Goal: Task Accomplishment & Management: Use online tool/utility

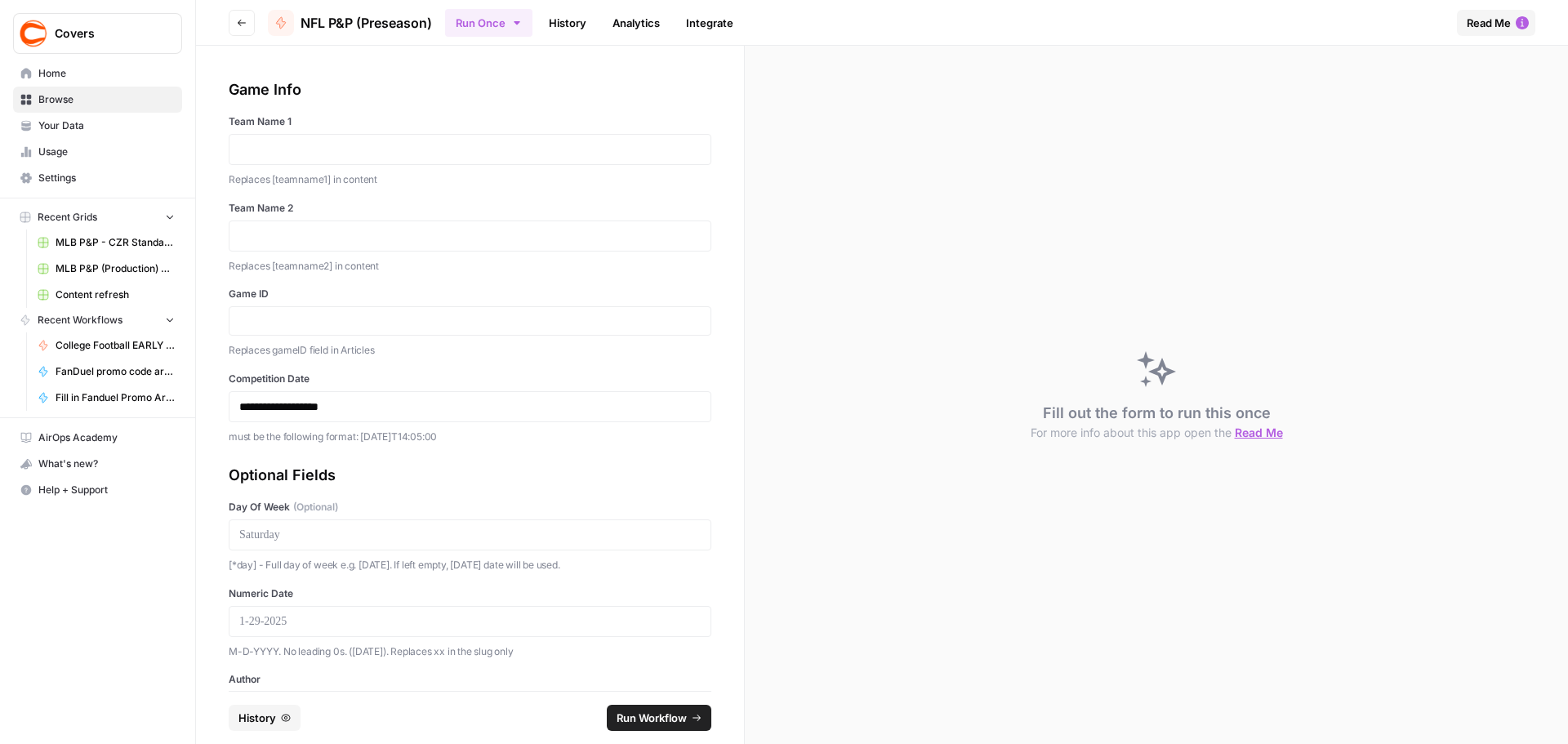
click at [523, 23] on icon "button" at bounding box center [516, 23] width 13 height 13
click at [528, 111] on span "Run in Bulk" at bounding box center [575, 109] width 157 height 16
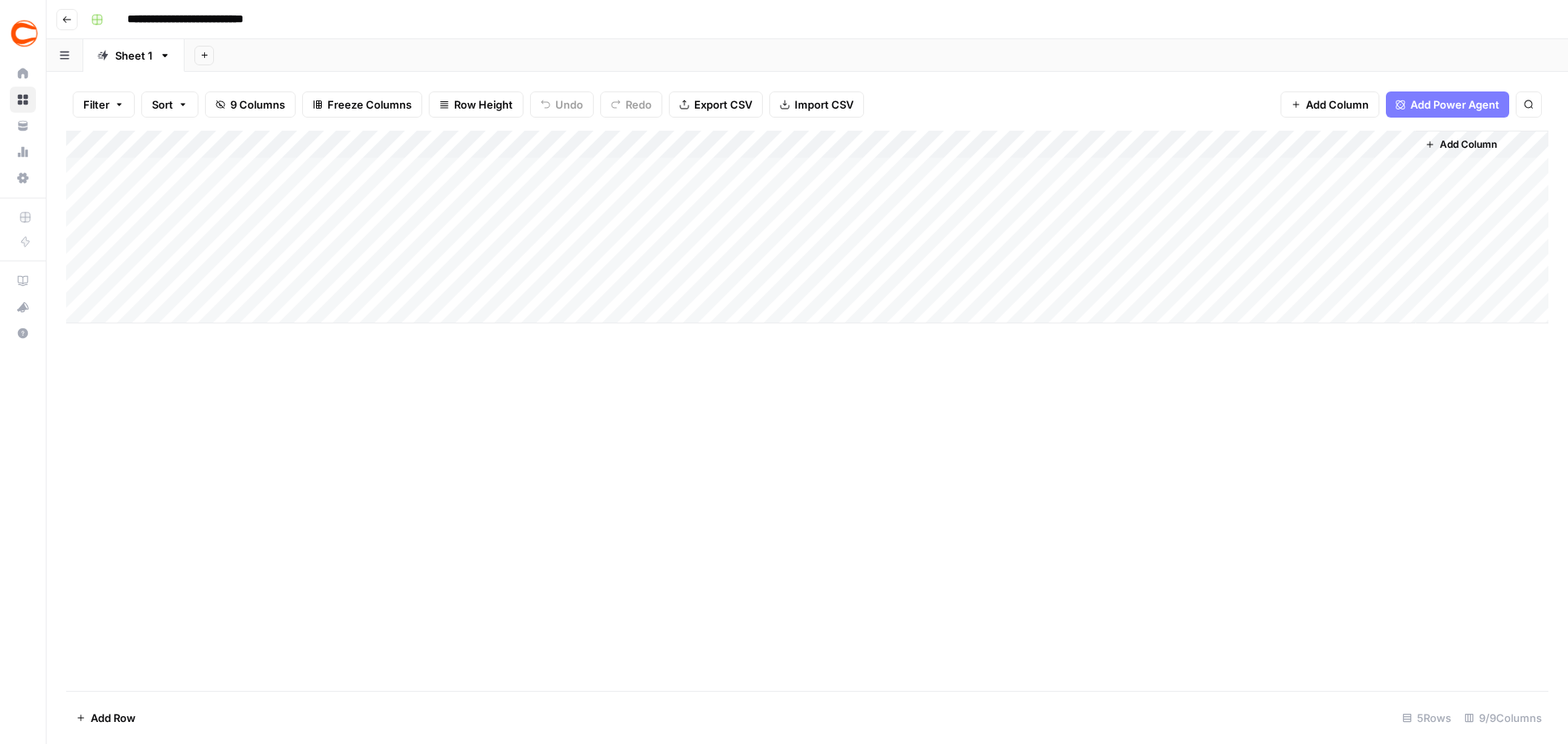
click at [123, 309] on div "Add Column" at bounding box center [807, 226] width 1482 height 193
click at [122, 329] on div "Add Column" at bounding box center [807, 240] width 1482 height 221
click at [131, 363] on div "Add Column" at bounding box center [807, 255] width 1482 height 248
click at [131, 363] on textarea at bounding box center [222, 366] width 261 height 23
click at [131, 385] on div "Add Column" at bounding box center [807, 269] width 1482 height 276
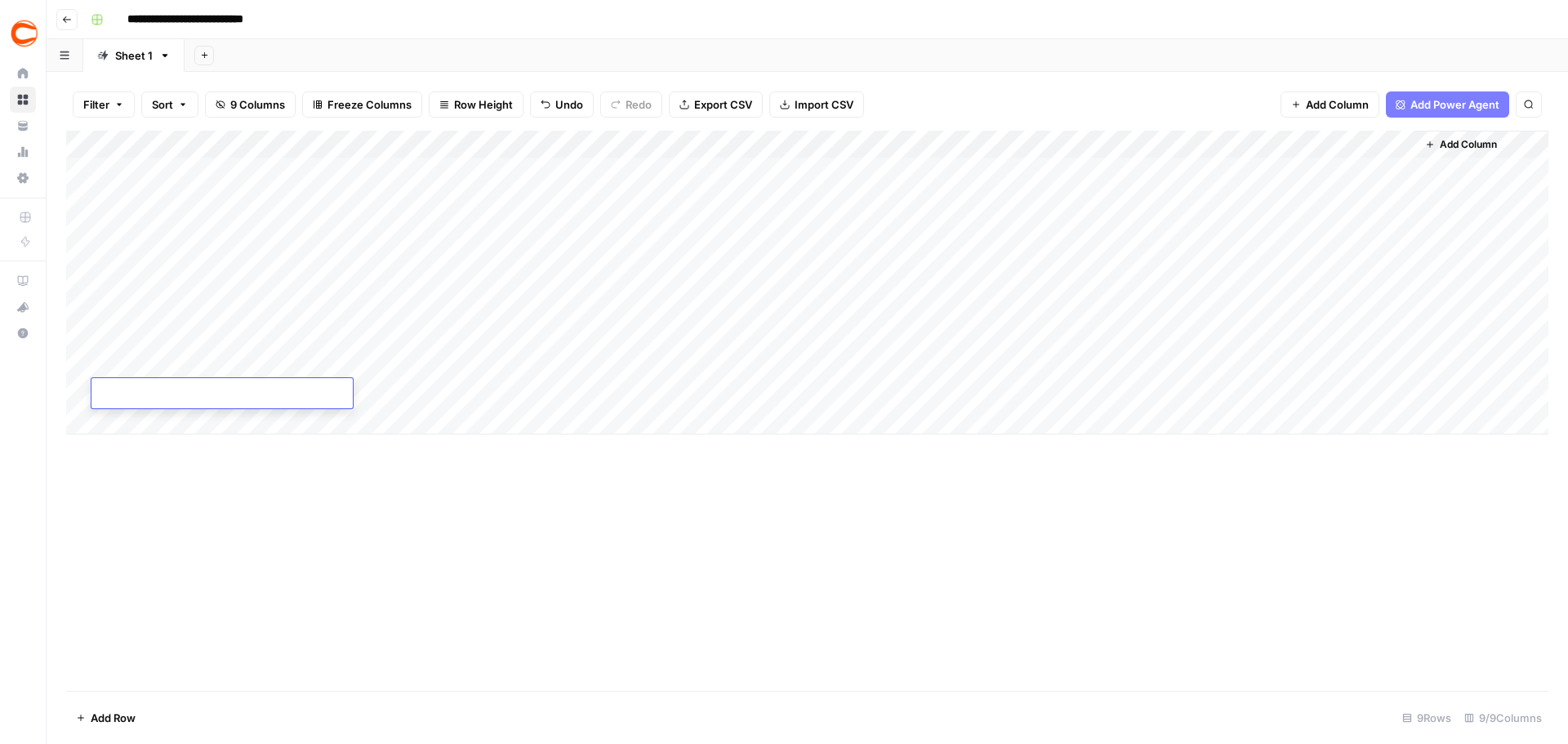
click at [133, 415] on div "Add Column" at bounding box center [807, 282] width 1482 height 303
click at [134, 445] on div "Add Column" at bounding box center [807, 296] width 1482 height 332
click at [134, 445] on body "**********" at bounding box center [784, 372] width 1568 height 744
click at [134, 445] on textarea at bounding box center [222, 450] width 261 height 23
click at [135, 477] on div "Add Column" at bounding box center [807, 310] width 1482 height 360
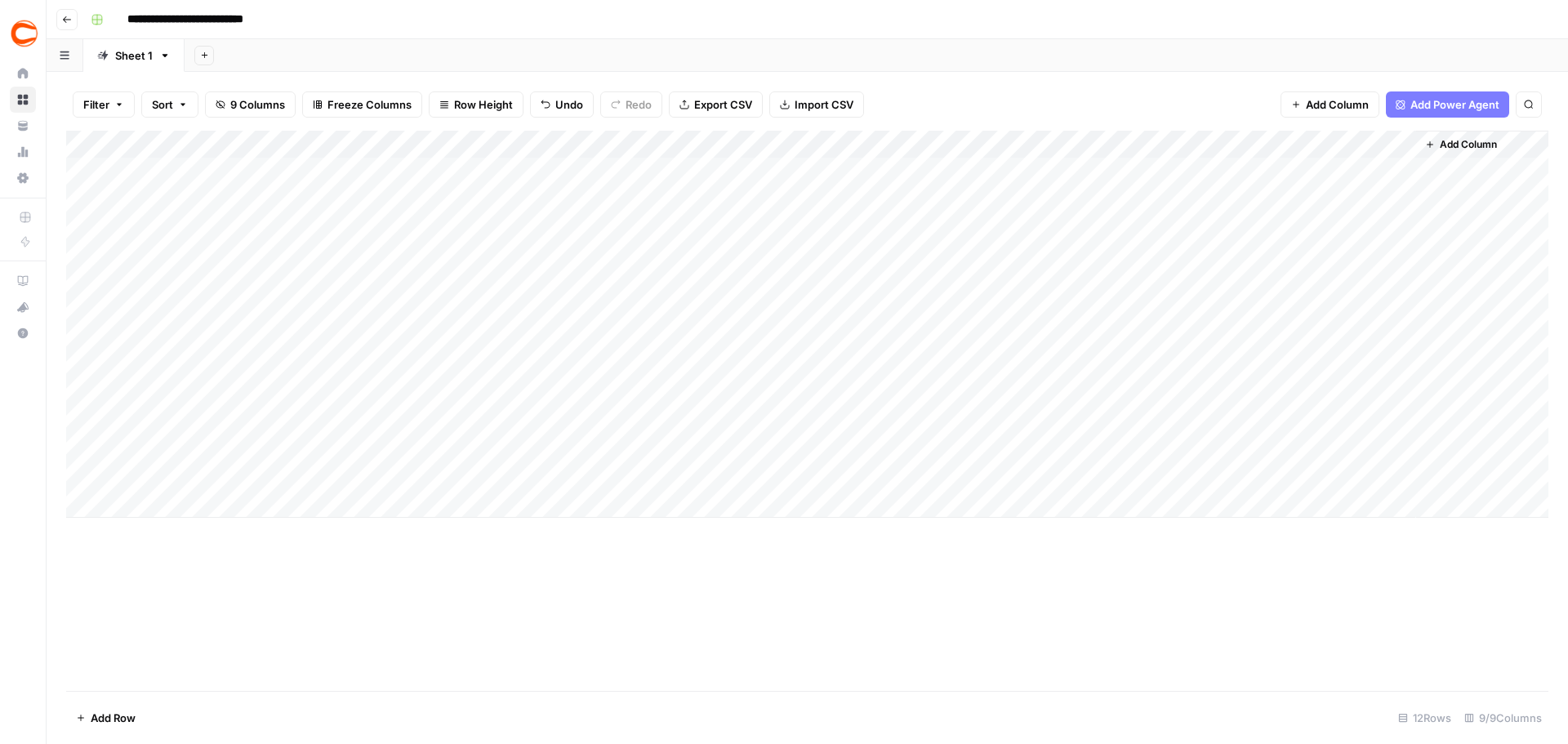
click at [132, 506] on div "Add Column" at bounding box center [807, 324] width 1482 height 387
click at [129, 516] on textarea at bounding box center [222, 505] width 261 height 23
click at [128, 535] on div "Add Column" at bounding box center [807, 338] width 1482 height 415
click at [131, 173] on div "Add Column" at bounding box center [807, 351] width 1482 height 442
click at [699, 619] on div "Add Column" at bounding box center [807, 411] width 1482 height 561
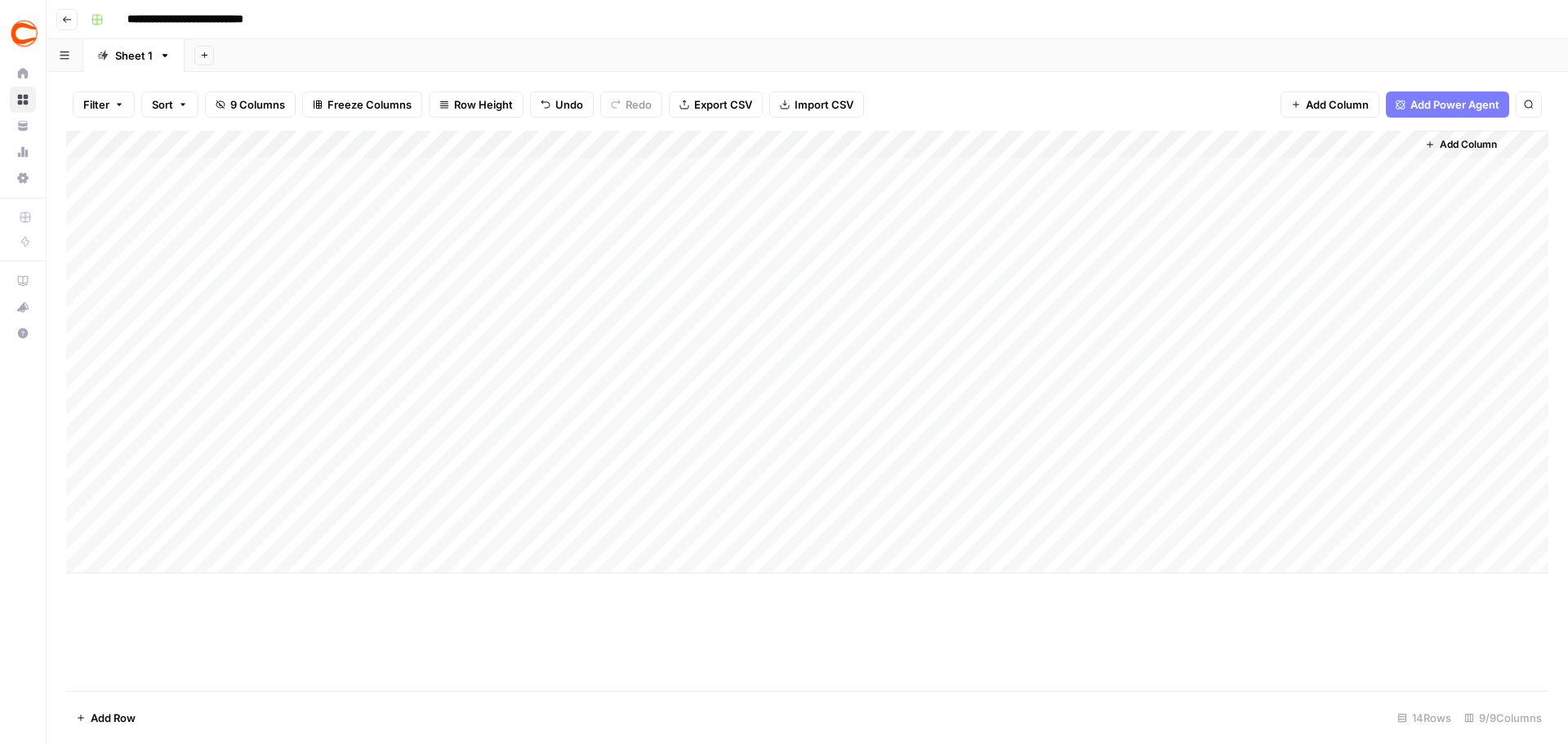
click at [1054, 173] on div "Add Column" at bounding box center [807, 351] width 1482 height 442
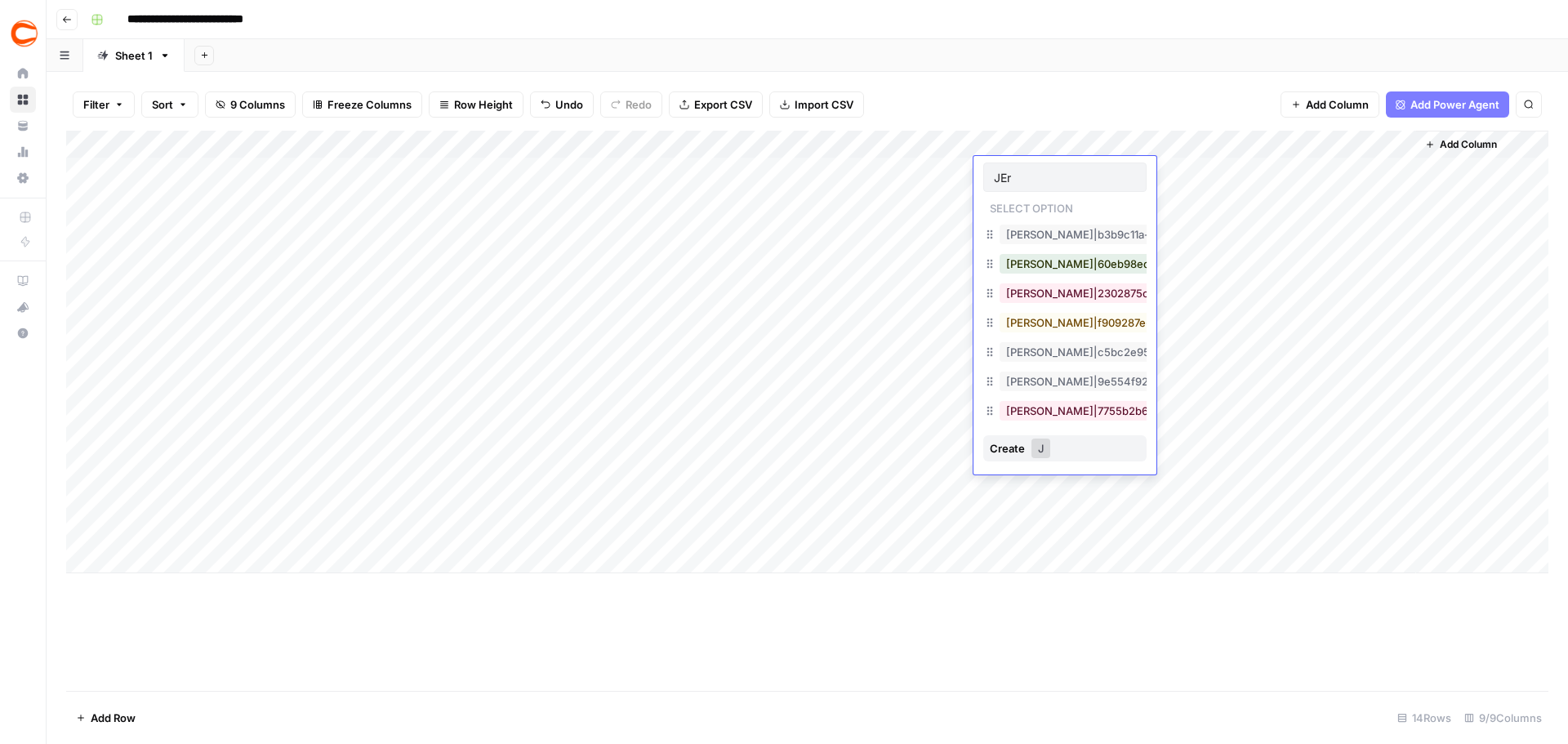
type input "[PERSON_NAME]"
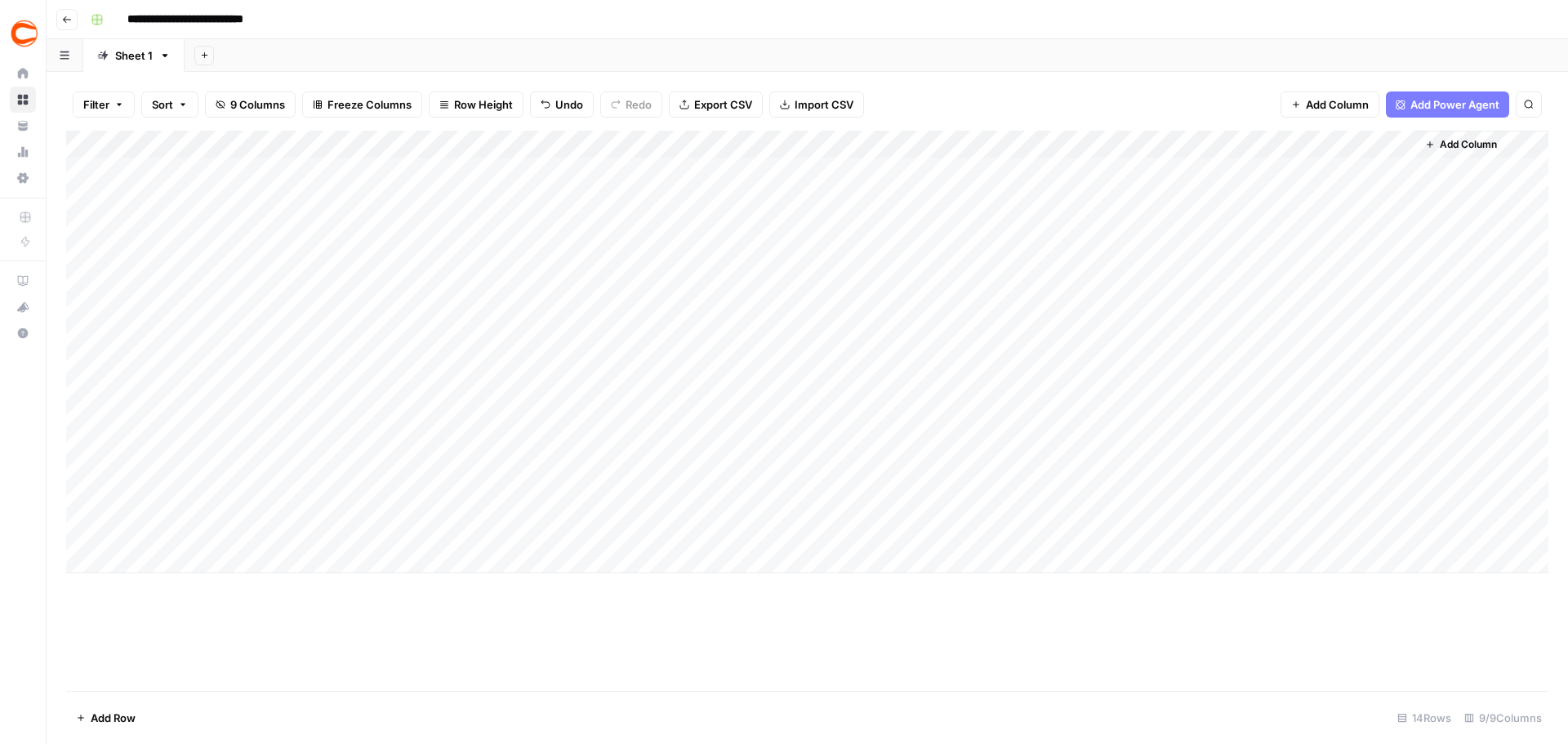
click at [1054, 173] on div "Add Column" at bounding box center [807, 351] width 1482 height 442
type input "[PERSON_NAME]"
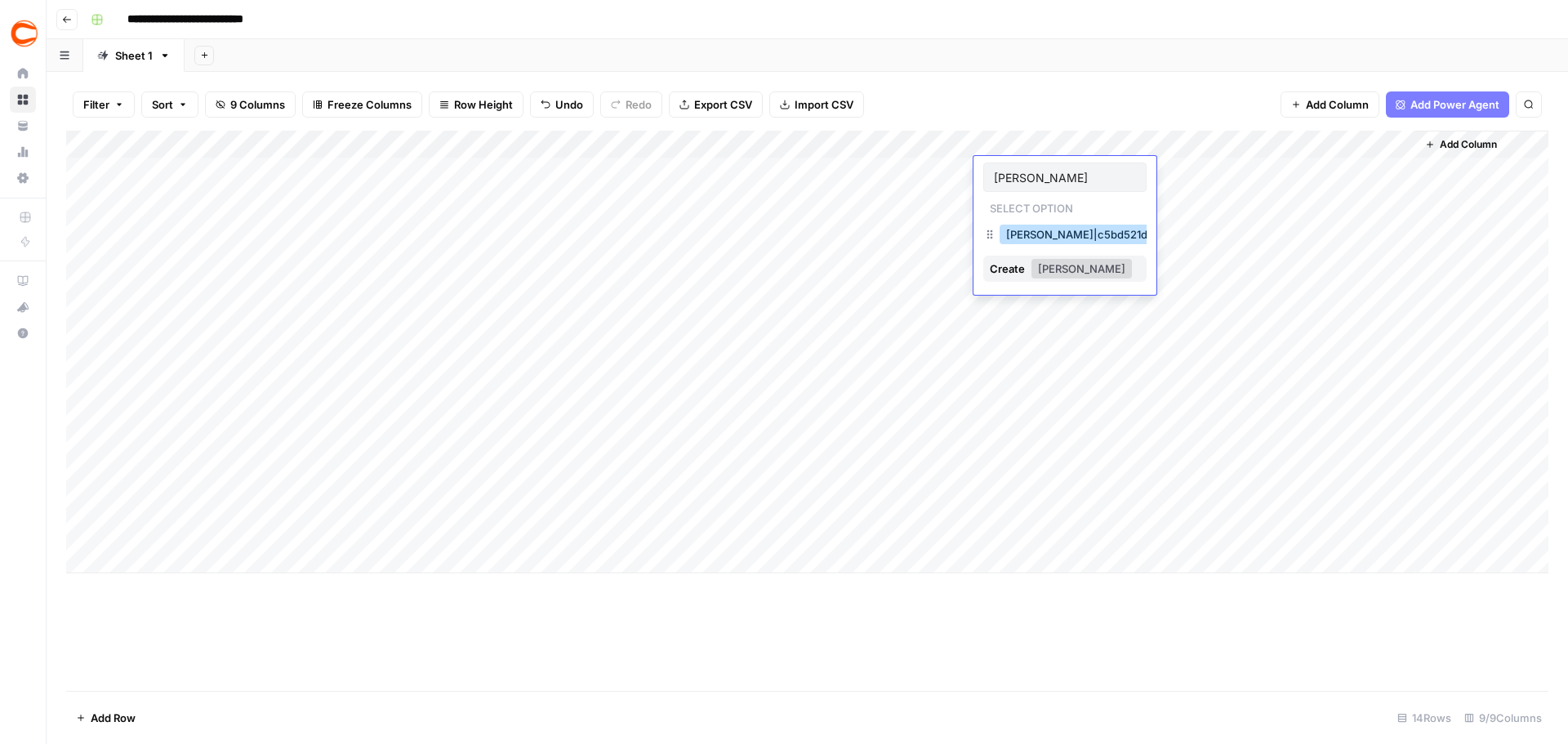
click at [1053, 231] on button "[PERSON_NAME]|c5bd521d-495c-4c91-b7e1-78737e2d0d89" at bounding box center [1160, 234] width 322 height 20
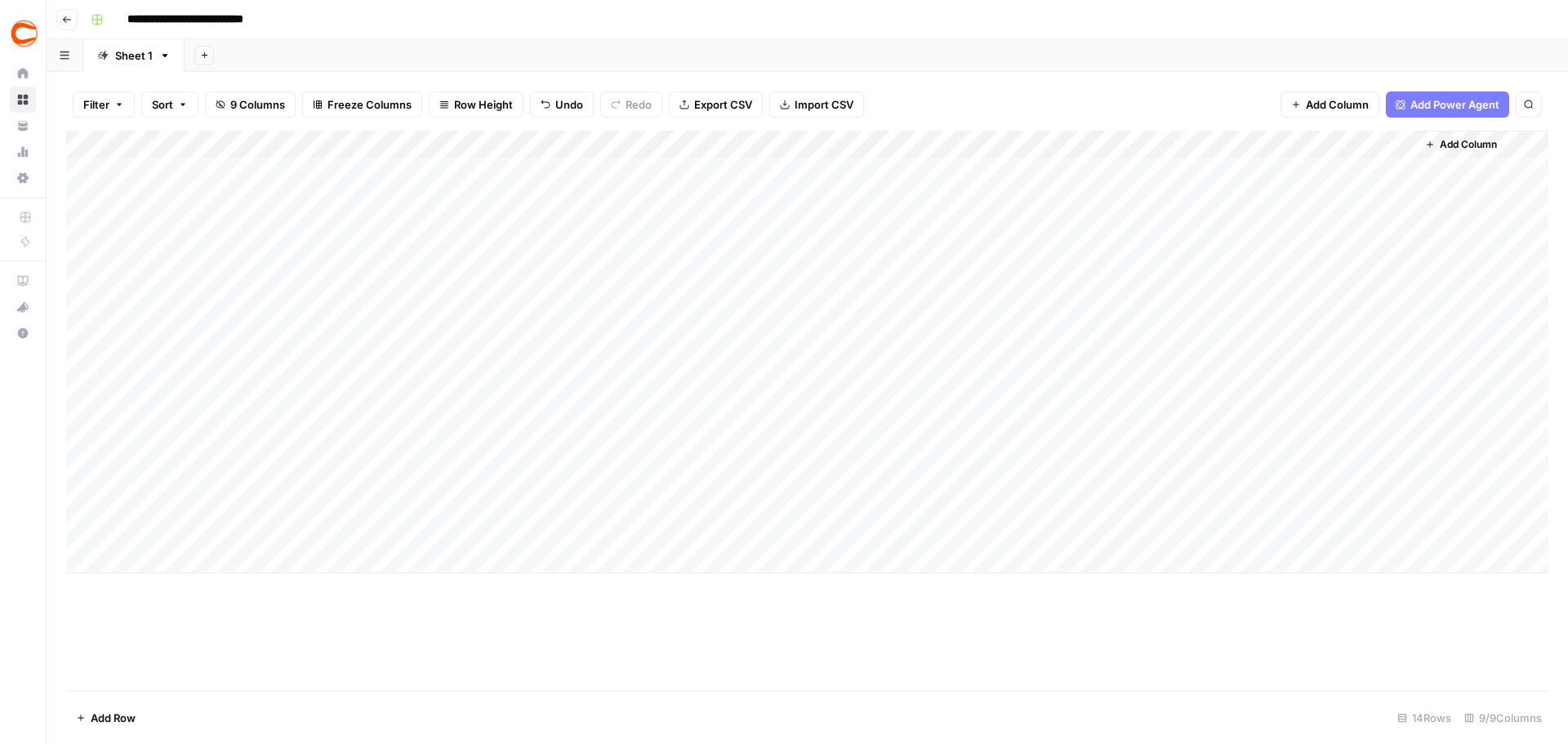
click at [1044, 203] on div "Add Column" at bounding box center [807, 351] width 1482 height 442
type input "[PERSON_NAME]"
click at [1049, 256] on button "[PERSON_NAME]|c5bd521d-495c-4c91-b7e1-78737e2d0d89" at bounding box center [1160, 262] width 322 height 20
click at [1031, 231] on div "Add Column" at bounding box center [807, 351] width 1482 height 442
click at [1029, 300] on div "[PERSON_NAME]|1064357c-da40-4271-84c5-a2d19f553437" at bounding box center [1161, 290] width 329 height 23
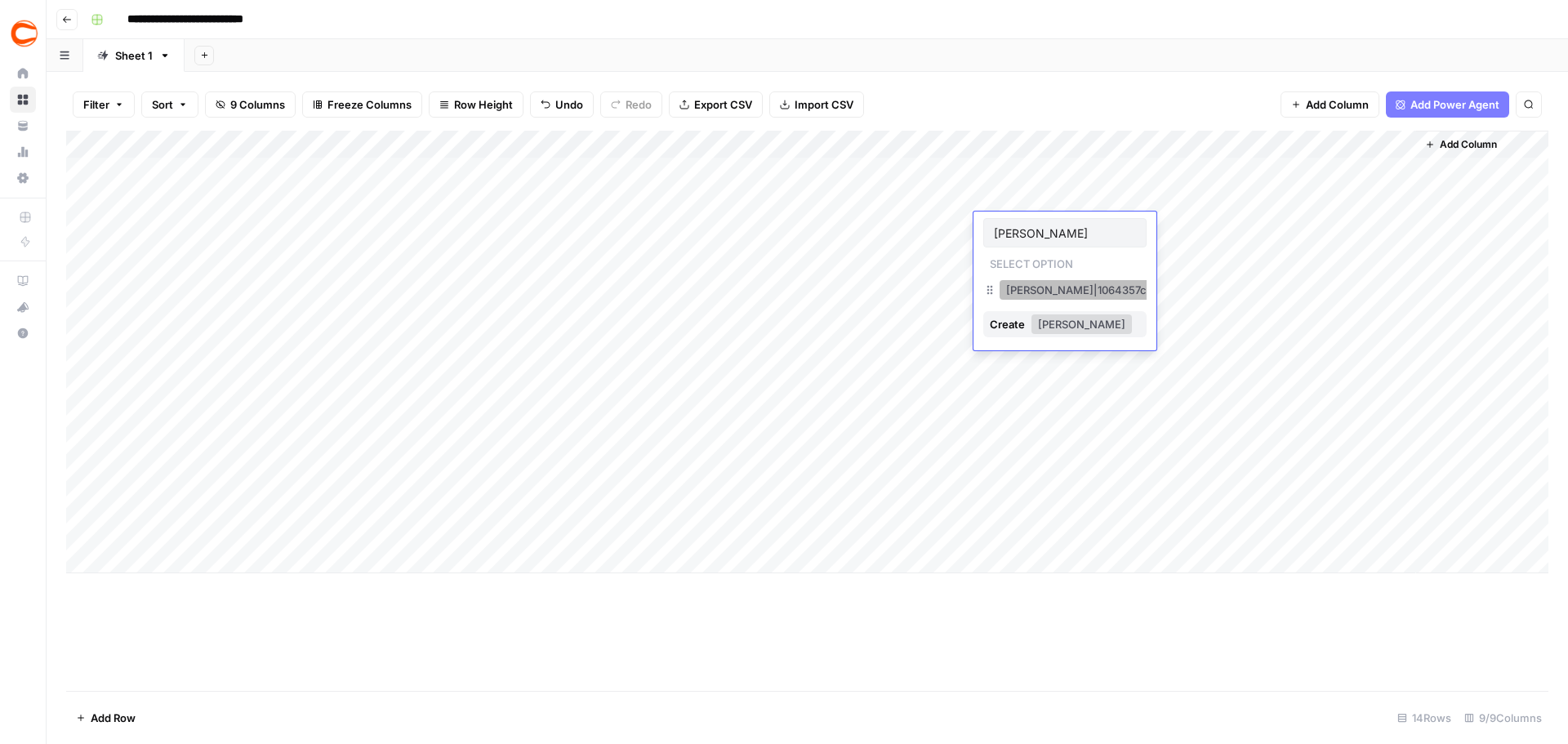
type input "[PERSON_NAME]"
click at [1023, 285] on button "[PERSON_NAME]|1064357c-da40-4271-84c5-a2d19f553437" at bounding box center [1160, 289] width 322 height 20
click at [1020, 260] on div "Add Column" at bounding box center [807, 351] width 1482 height 442
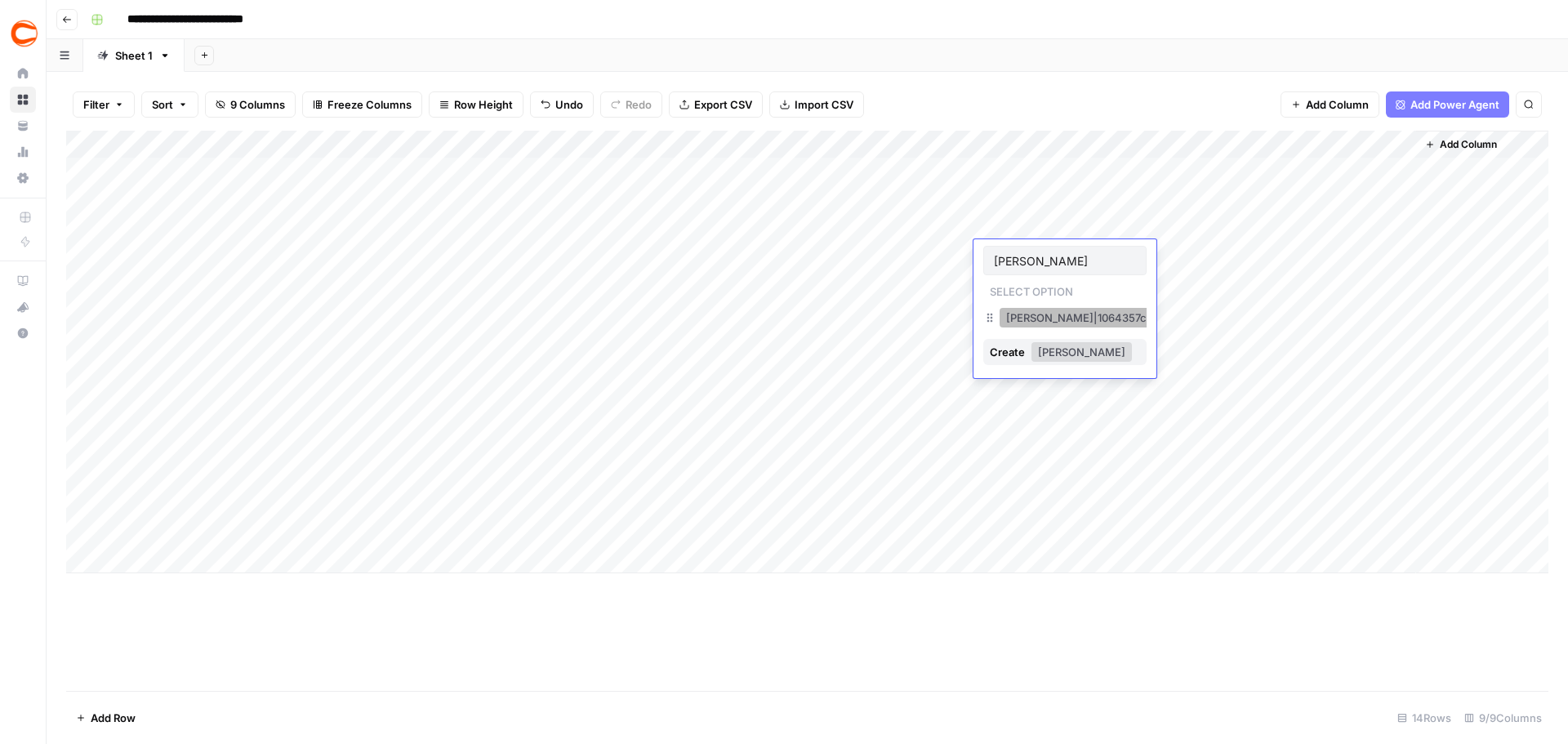
type input "[PERSON_NAME]"
click at [1040, 316] on button "[PERSON_NAME]|1064357c-da40-4271-84c5-a2d19f553437" at bounding box center [1160, 318] width 322 height 20
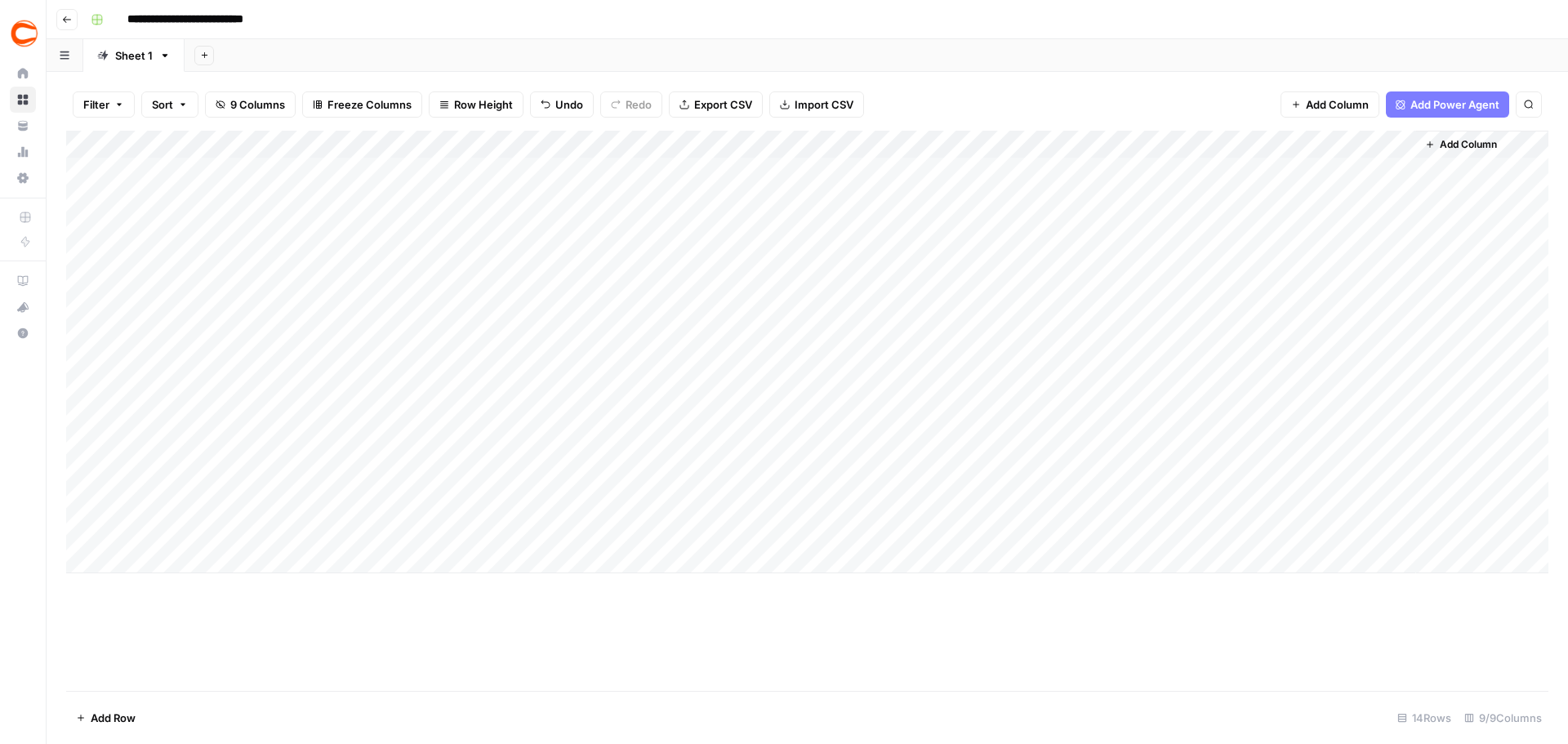
click at [1021, 286] on div "Add Column" at bounding box center [807, 351] width 1482 height 442
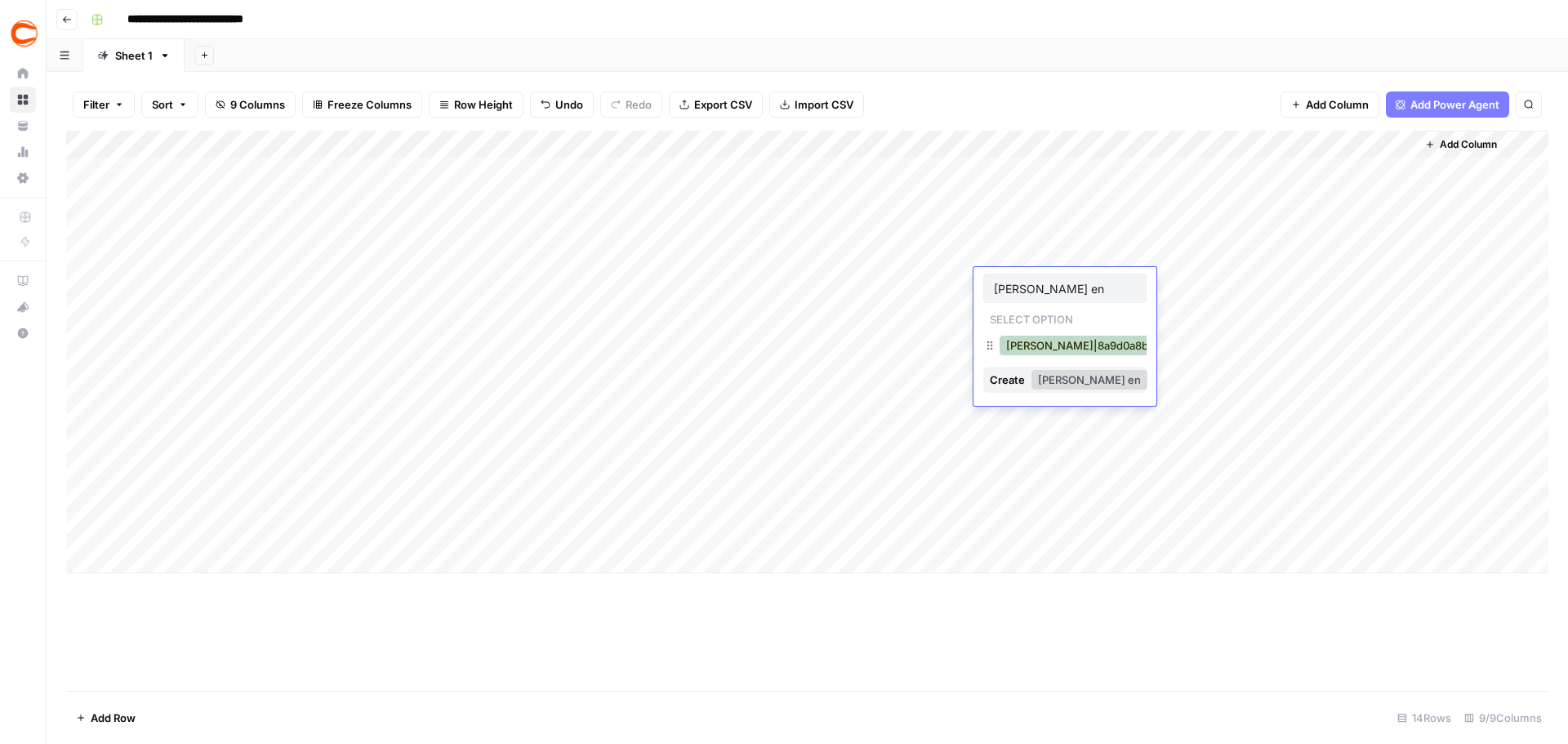
type input "[PERSON_NAME] en"
click at [1034, 341] on button "[PERSON_NAME]|8a9d0a8b-94db-4176-b299-c8ac2ccc85f5" at bounding box center [1162, 345] width 327 height 20
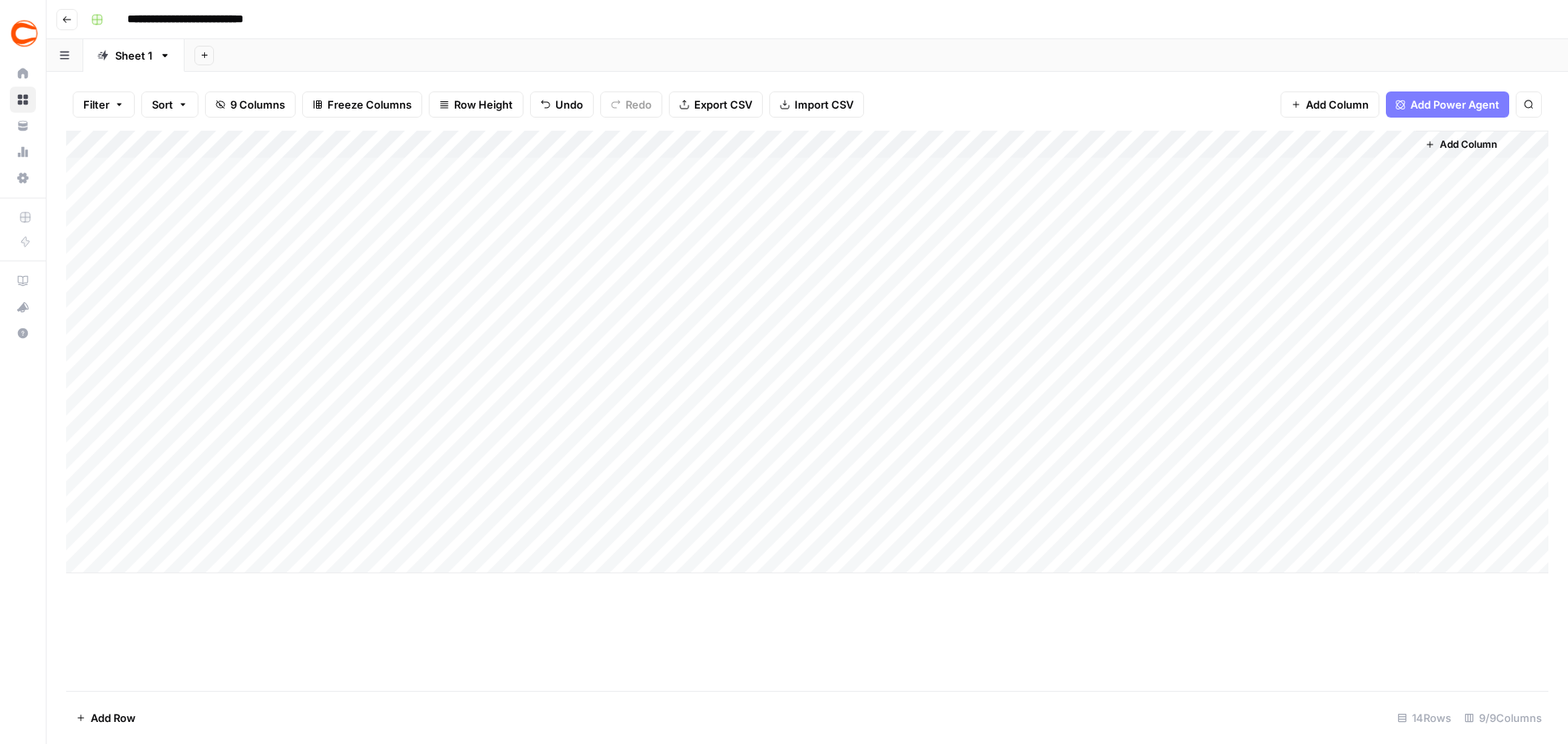
click at [1016, 316] on div "Add Column" at bounding box center [807, 351] width 1482 height 442
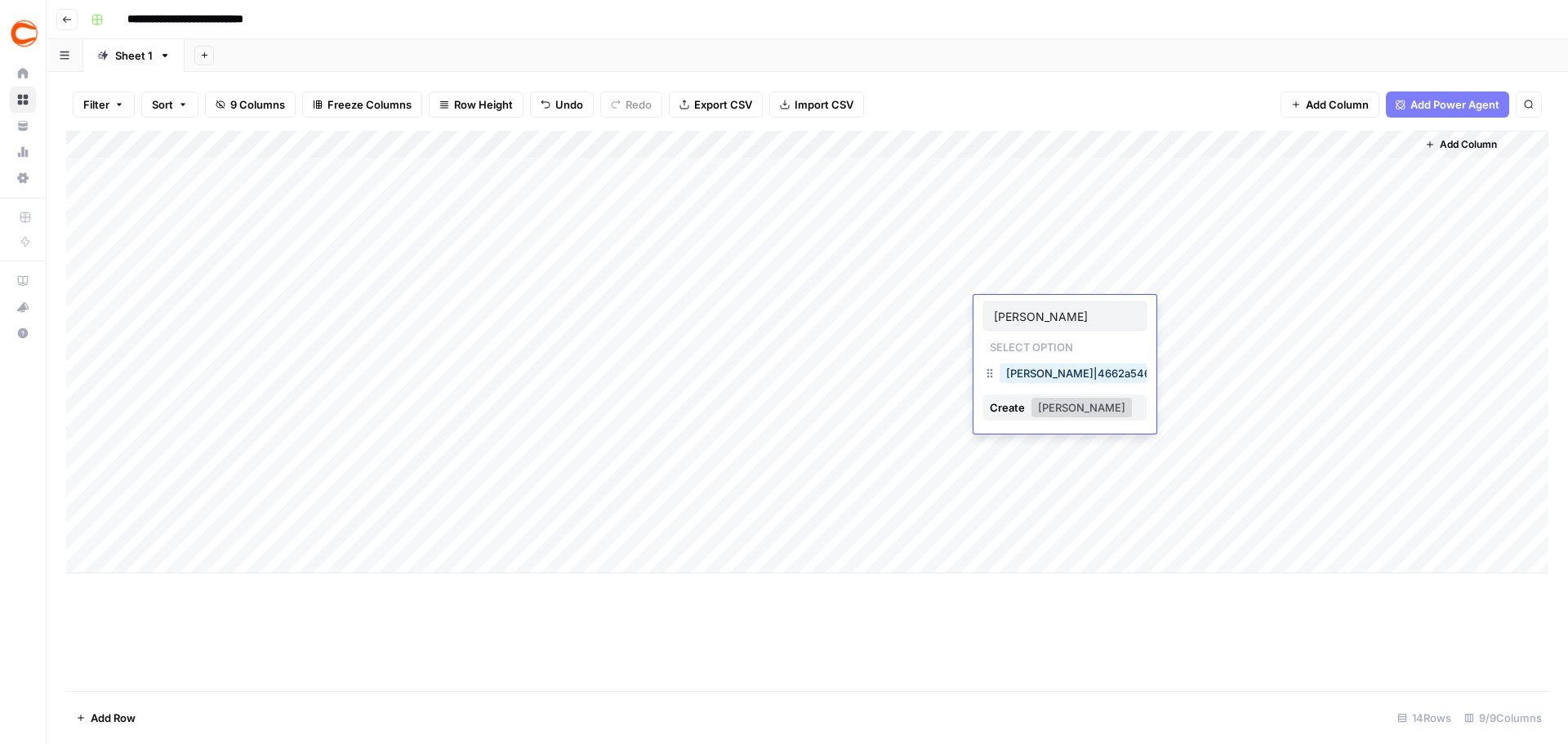
type input "[PERSON_NAME]"
click at [1036, 365] on button "[PERSON_NAME]|4662a546-6738-4ea3-9b54-14482fc0b1e6" at bounding box center [1163, 373] width 329 height 20
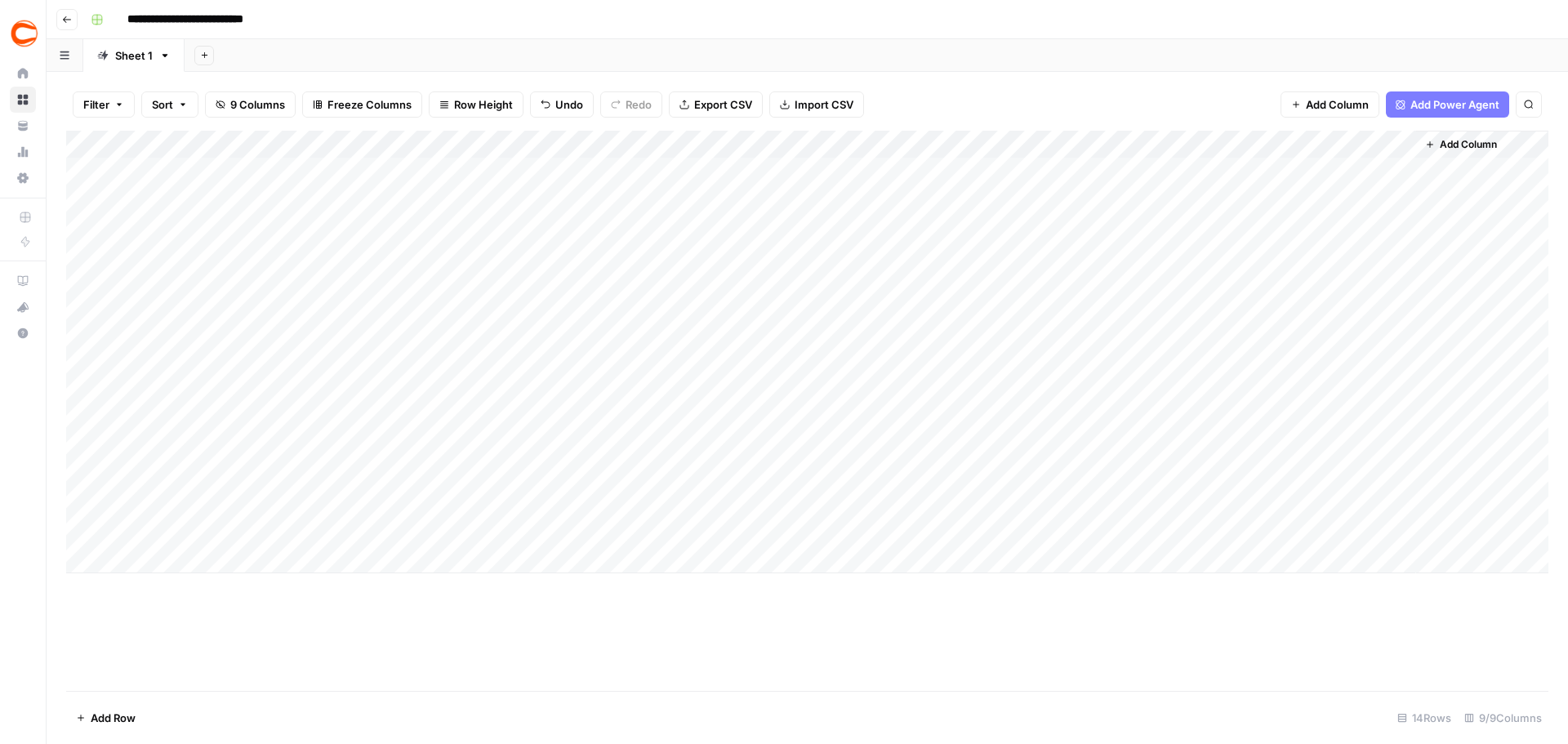
click at [1033, 346] on div "Add Column" at bounding box center [807, 351] width 1482 height 442
type input "Zak"
click at [1028, 399] on button "[PERSON_NAME]|8631e26d-d991-4863-a178-98906e1f5cec" at bounding box center [1159, 401] width 319 height 20
click at [1030, 361] on div "Add Column" at bounding box center [807, 351] width 1482 height 442
type input "[PERSON_NAME]"
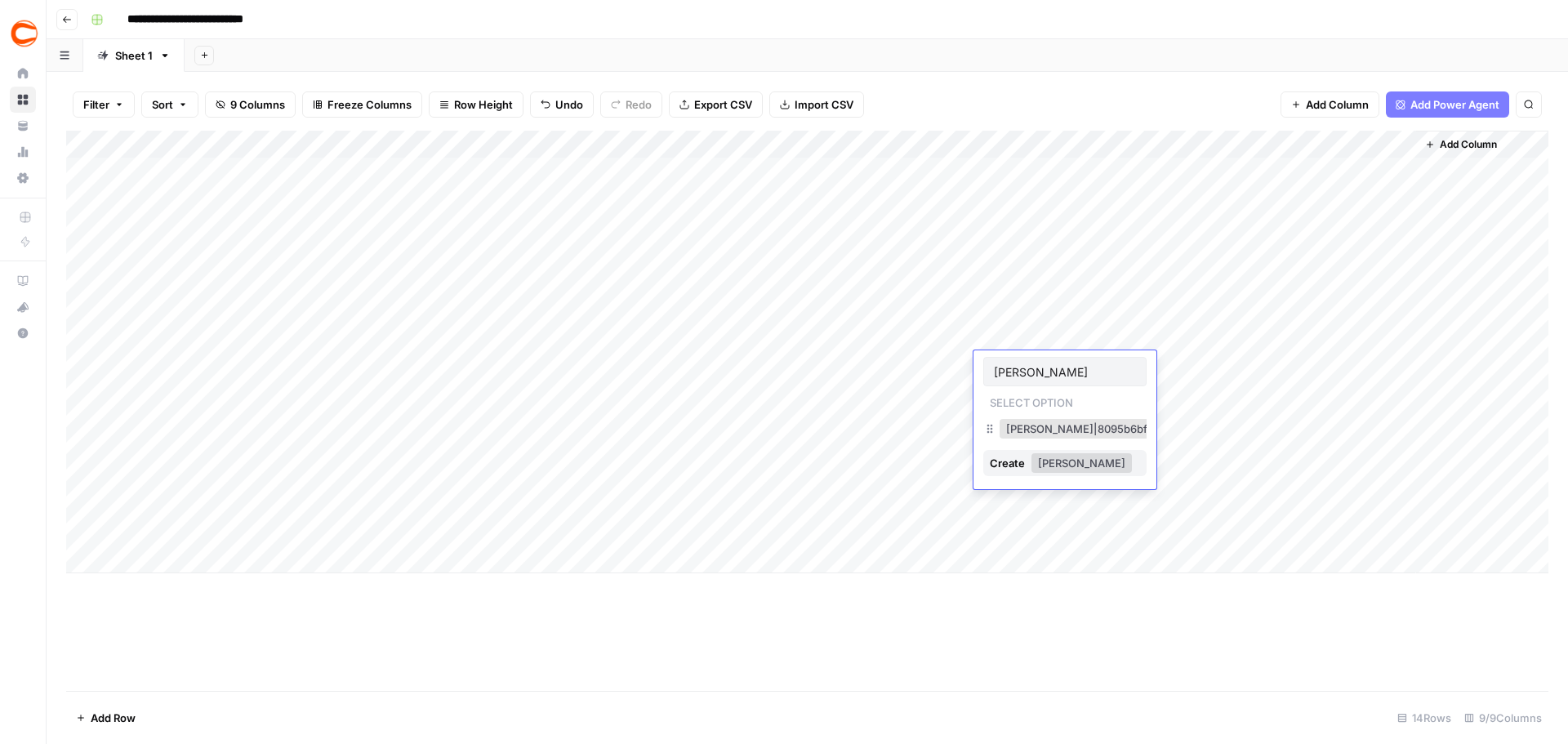
click at [1050, 424] on button "[PERSON_NAME]|8095b6bf-0fff-41b1-802a-2bbcaaafd23a" at bounding box center [1154, 428] width 311 height 20
click at [1038, 405] on div "Add Column" at bounding box center [807, 351] width 1482 height 442
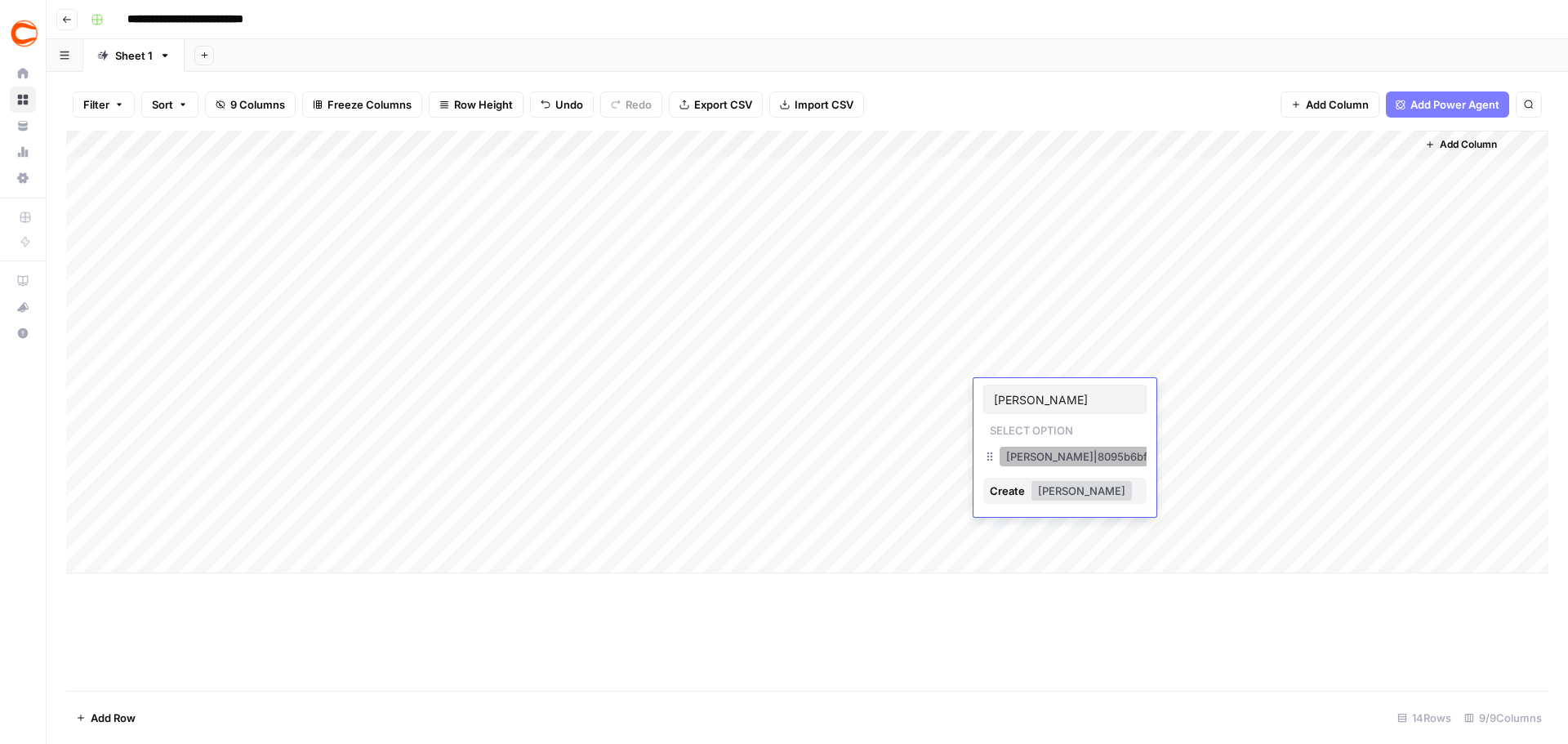
type input "[PERSON_NAME]"
click at [1036, 454] on button "[PERSON_NAME]|8095b6bf-0fff-41b1-802a-2bbcaaafd23a" at bounding box center [1154, 457] width 311 height 20
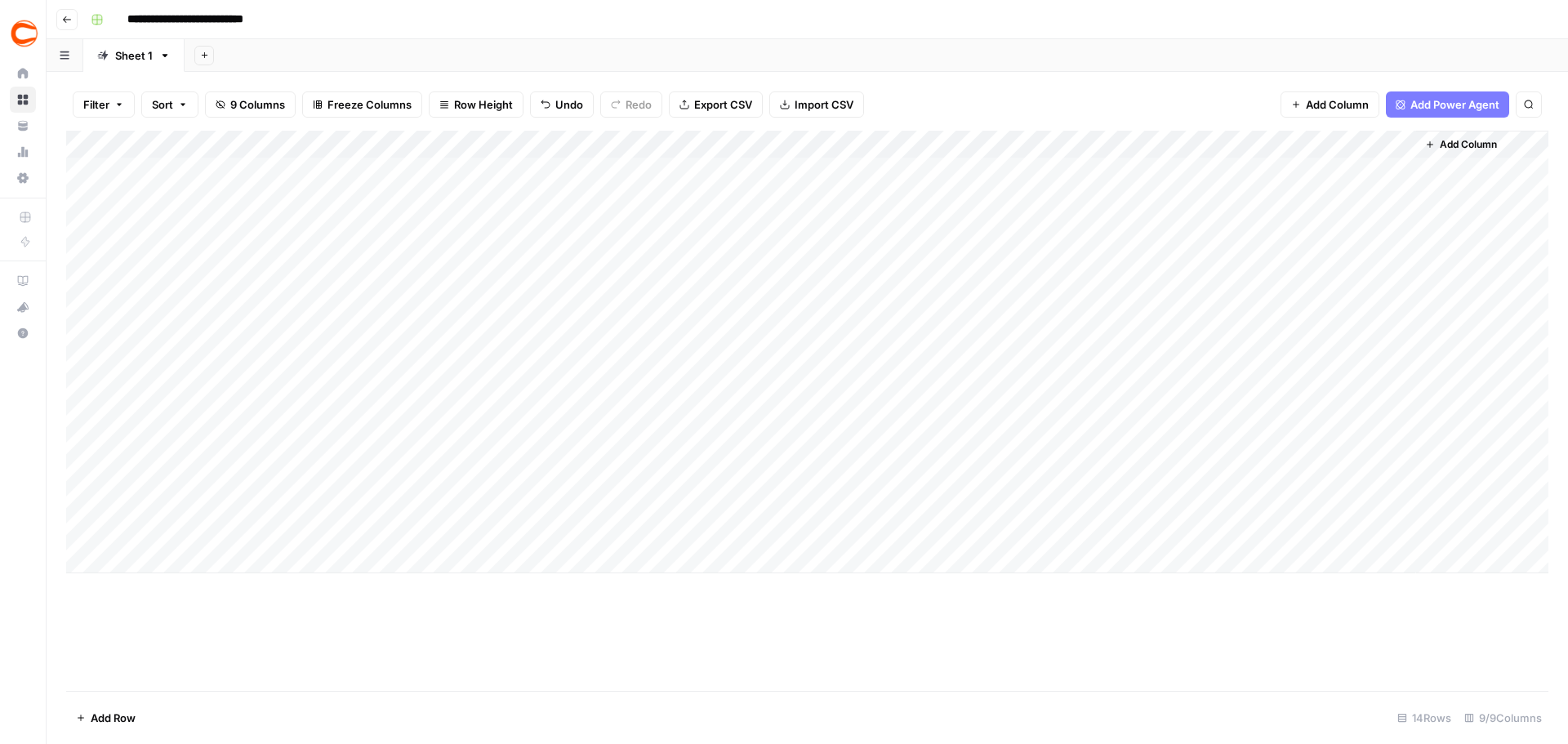
click at [1026, 432] on div "Add Column" at bounding box center [807, 351] width 1482 height 442
type input "[PERSON_NAME]"
click at [1043, 486] on button "[PERSON_NAME]|4662a546-6738-4ea3-9b54-14482fc0b1e6" at bounding box center [1163, 484] width 329 height 20
click at [1028, 454] on div "Add Column" at bounding box center [807, 351] width 1482 height 442
type input "Old"
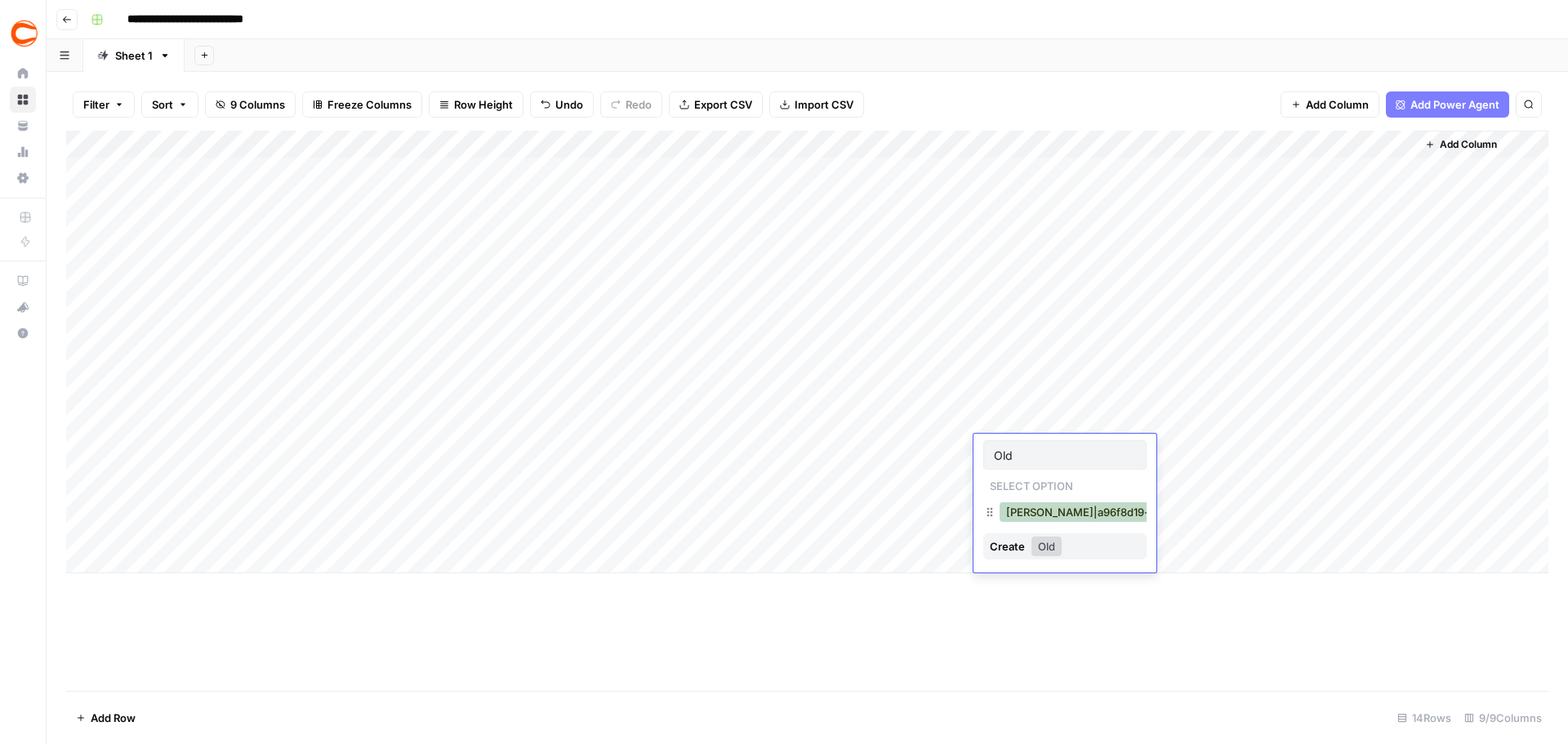
click at [1051, 503] on button "[PERSON_NAME]|a96f8d19-c530-4f5d-9242-32a8adb6cc99" at bounding box center [1161, 512] width 325 height 20
click at [1026, 475] on div "Add Column" at bounding box center [807, 351] width 1482 height 442
click at [1038, 528] on div "[PERSON_NAME]|8a9d0a8b-94db-4176-b299-c8ac2ccc85f5" at bounding box center [1065, 541] width 163 height 29
type input "Ence"
click at [1038, 535] on button "[PERSON_NAME]|8a9d0a8b-94db-4176-b299-c8ac2ccc85f5" at bounding box center [1162, 539] width 327 height 20
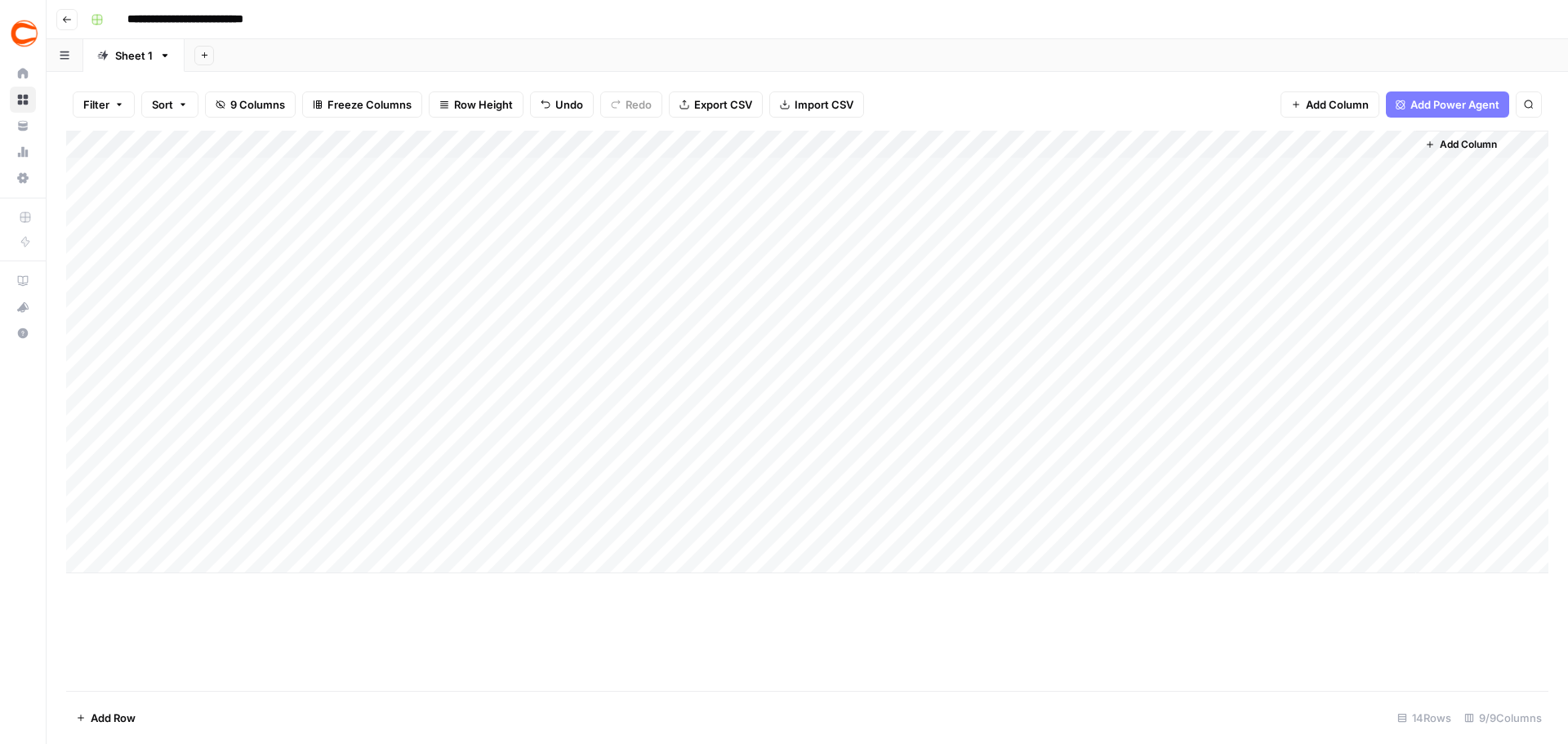
click at [1023, 498] on div "Add Column" at bounding box center [807, 351] width 1482 height 442
type input "Oldfi"
click at [1041, 560] on button "[PERSON_NAME]|a96f8d19-c530-4f5d-9242-32a8adb6cc99" at bounding box center [1161, 567] width 325 height 20
click at [1030, 538] on div "Add Column" at bounding box center [807, 351] width 1482 height 442
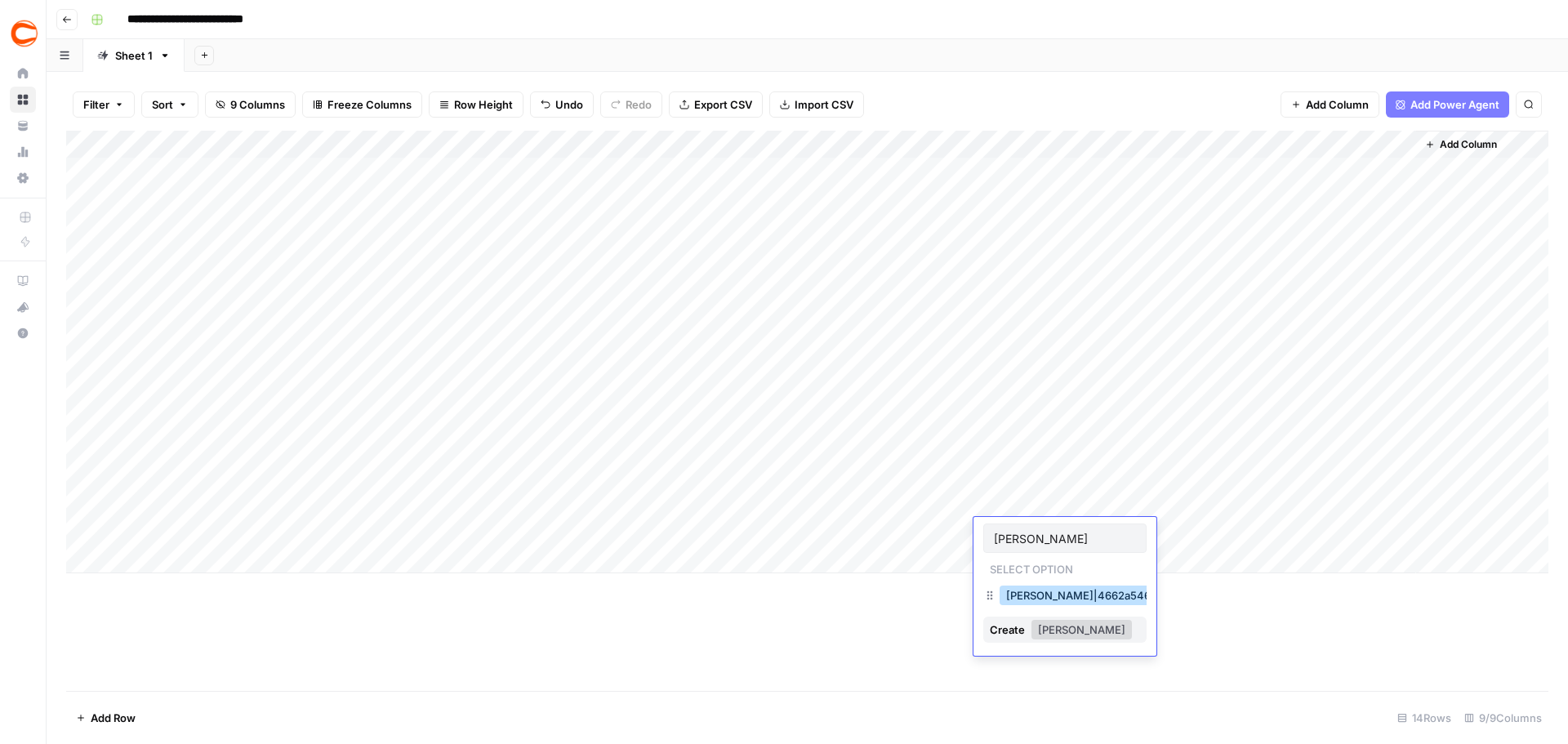
type input "[PERSON_NAME]"
click at [1027, 587] on button "[PERSON_NAME]|4662a546-6738-4ea3-9b54-14482fc0b1e6" at bounding box center [1163, 595] width 329 height 20
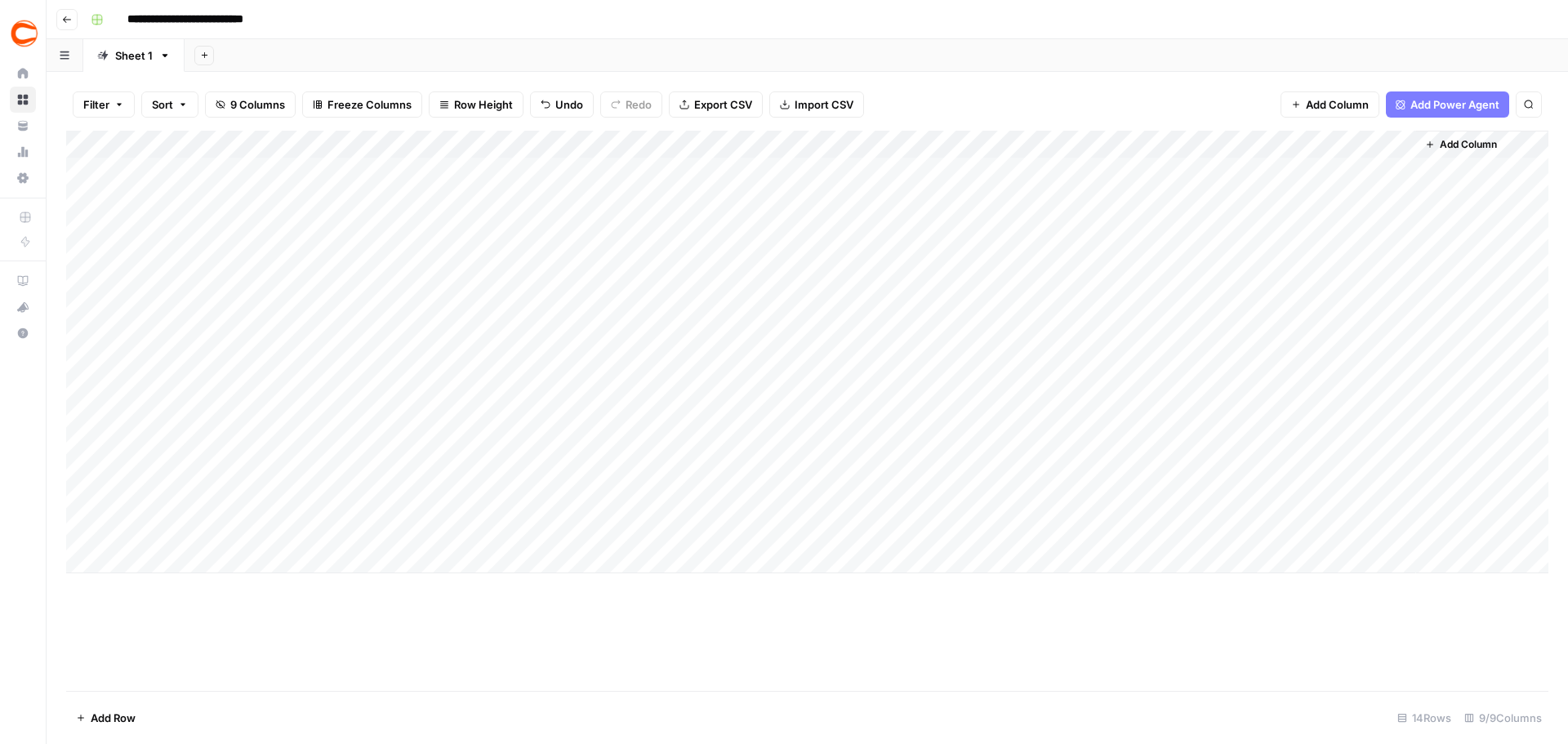
click at [963, 617] on div "Add Column" at bounding box center [807, 411] width 1482 height 561
click at [1198, 172] on div "Add Column" at bounding box center [807, 351] width 1482 height 442
drag, startPoint x: 1268, startPoint y: 182, endPoint x: 1273, endPoint y: 561, distance: 379.0
click at [1273, 561] on div "Add Column" at bounding box center [807, 351] width 1482 height 442
click at [1141, 647] on div "Add Column" at bounding box center [807, 411] width 1482 height 561
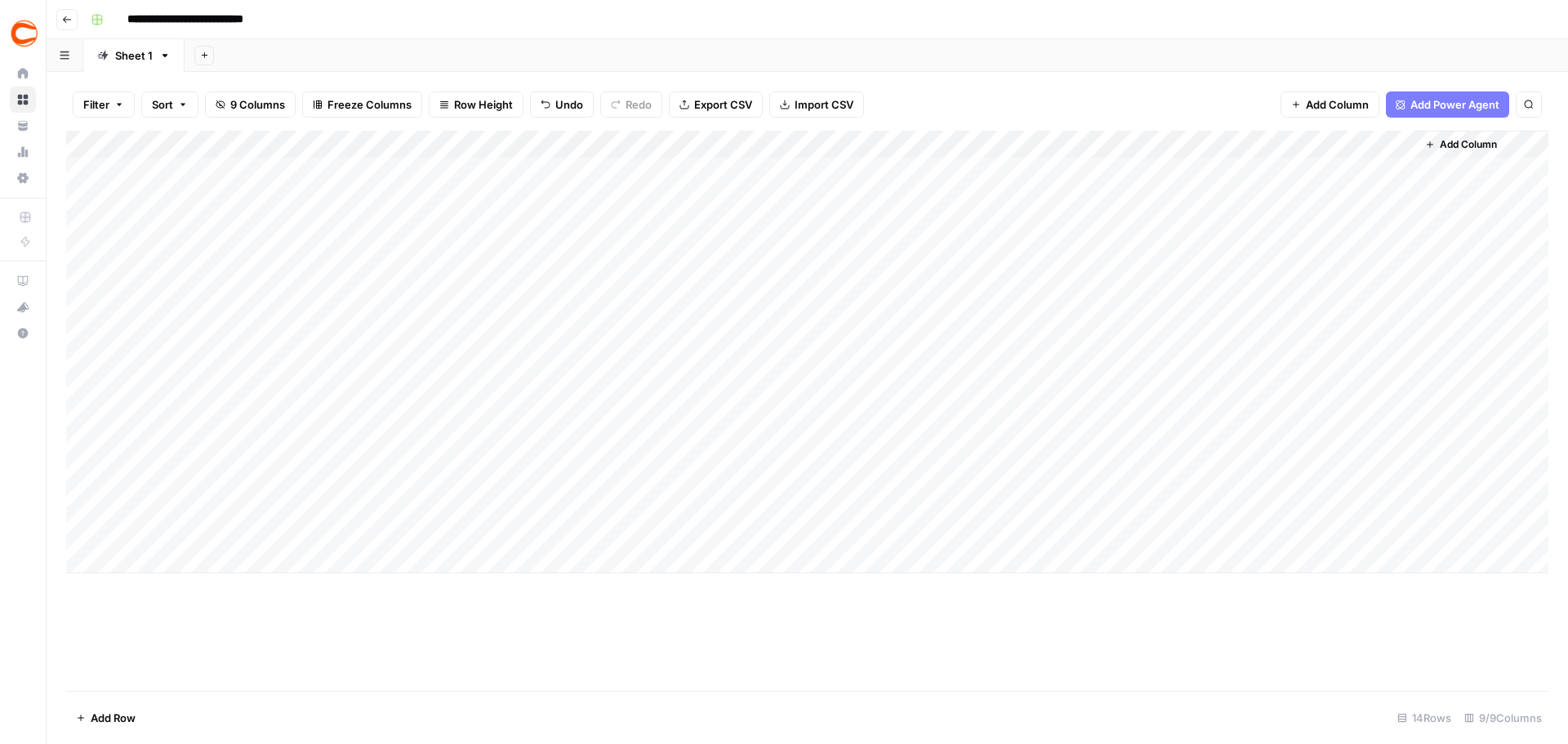
click at [1162, 168] on div "Add Column" at bounding box center [807, 351] width 1482 height 442
click at [1162, 168] on input "42477" at bounding box center [1209, 174] width 166 height 16
type input "42527"
click at [1215, 194] on div "Add Column" at bounding box center [807, 351] width 1482 height 442
click at [1249, 172] on div "Add Column" at bounding box center [807, 351] width 1482 height 442
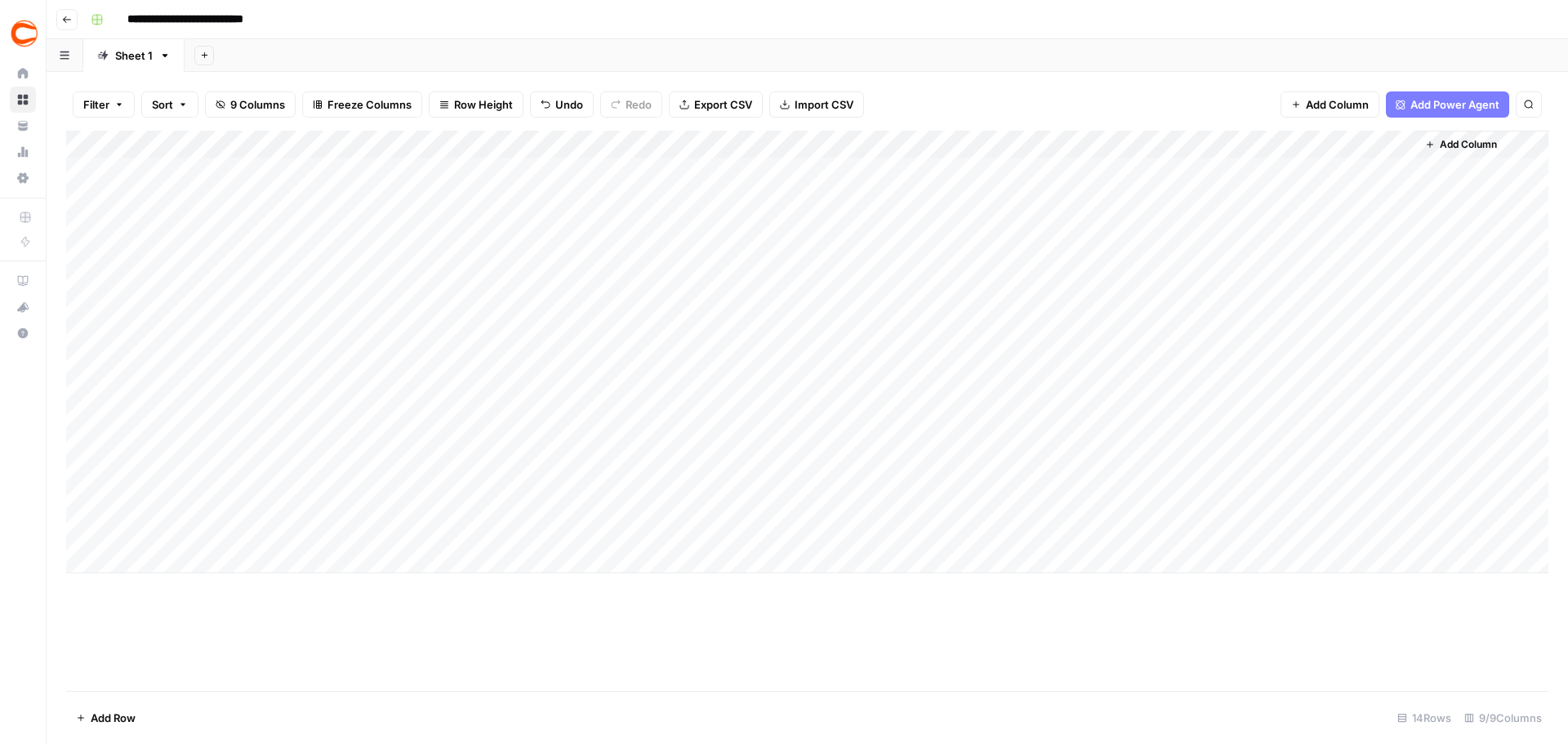
drag, startPoint x: 1268, startPoint y: 183, endPoint x: 1271, endPoint y: 557, distance: 374.0
click at [1271, 557] on div "Add Column" at bounding box center [807, 351] width 1482 height 442
click at [1175, 628] on div "Add Column" at bounding box center [807, 411] width 1482 height 561
click at [1400, 143] on div "Add Column" at bounding box center [807, 351] width 1482 height 442
click at [1424, 187] on span "All Rows" at bounding box center [1459, 181] width 103 height 16
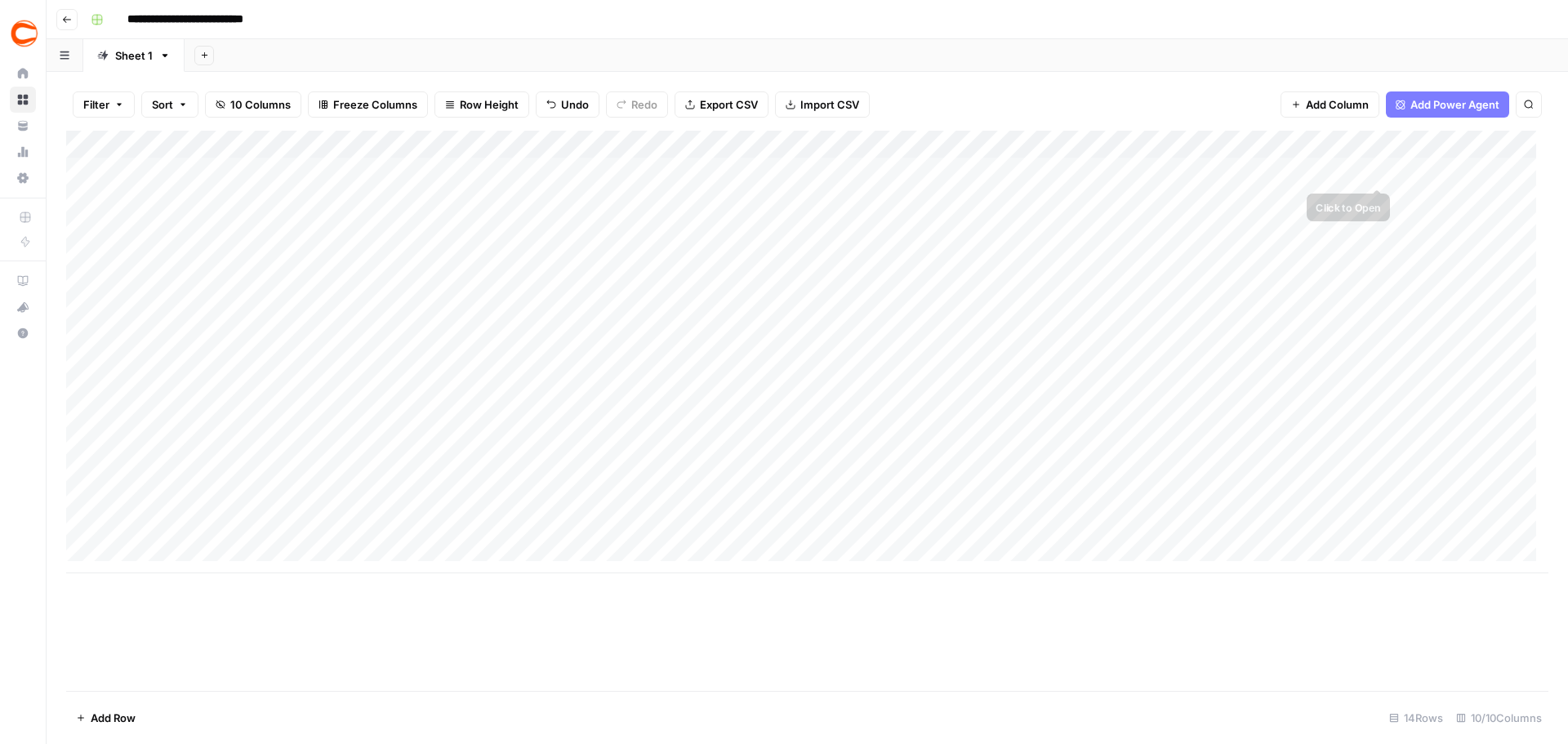
click at [1364, 171] on div "Add Column" at bounding box center [807, 351] width 1482 height 442
click at [1378, 169] on div "Add Column" at bounding box center [807, 351] width 1482 height 442
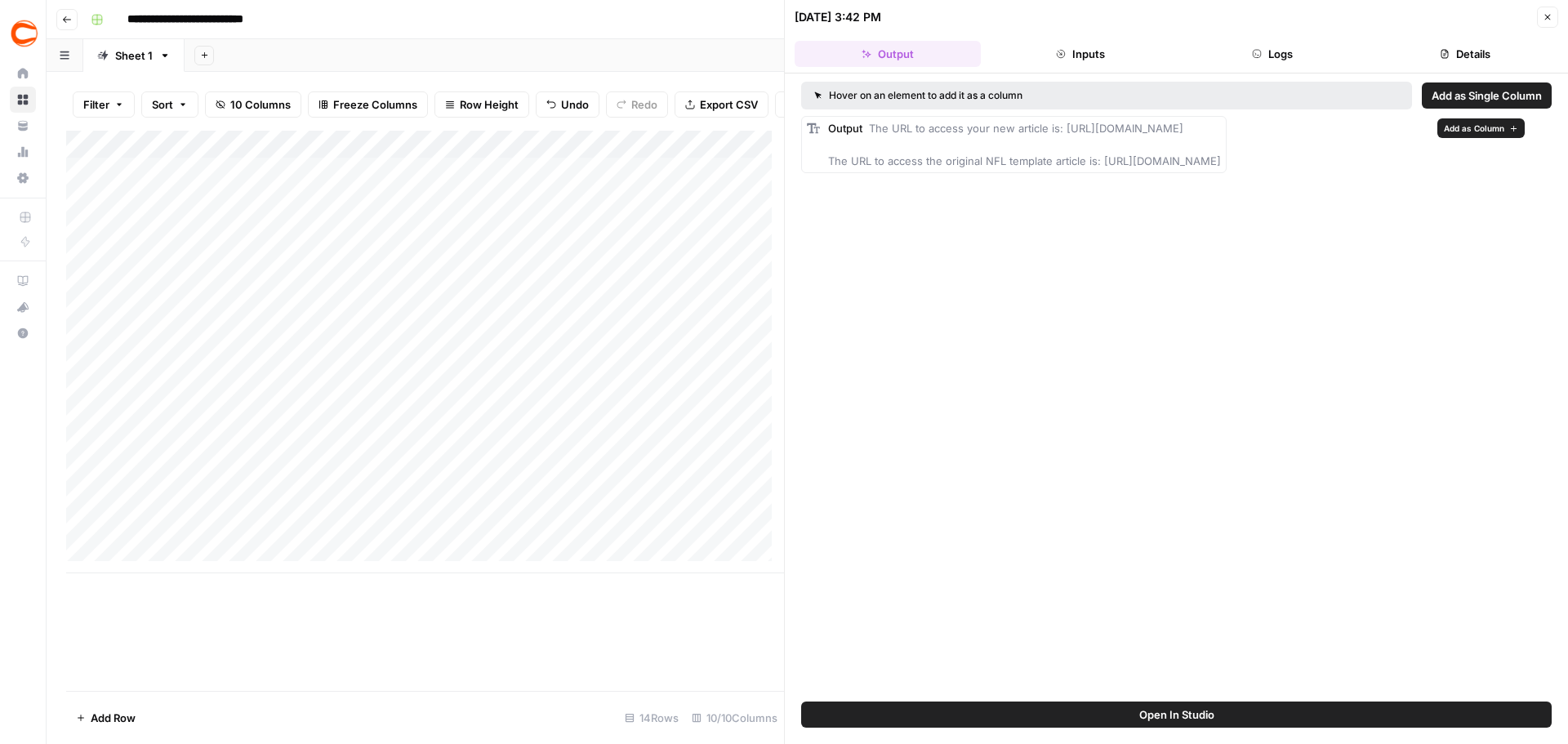
drag, startPoint x: 1388, startPoint y: 130, endPoint x: 1358, endPoint y: 130, distance: 30.0
click at [1221, 130] on div "Output The URL to access your new article is: [URL][DOMAIN_NAME] The URL to acc…" at bounding box center [1024, 145] width 392 height 49
copy span "42974"
click at [1545, 22] on button "Close" at bounding box center [1546, 17] width 22 height 22
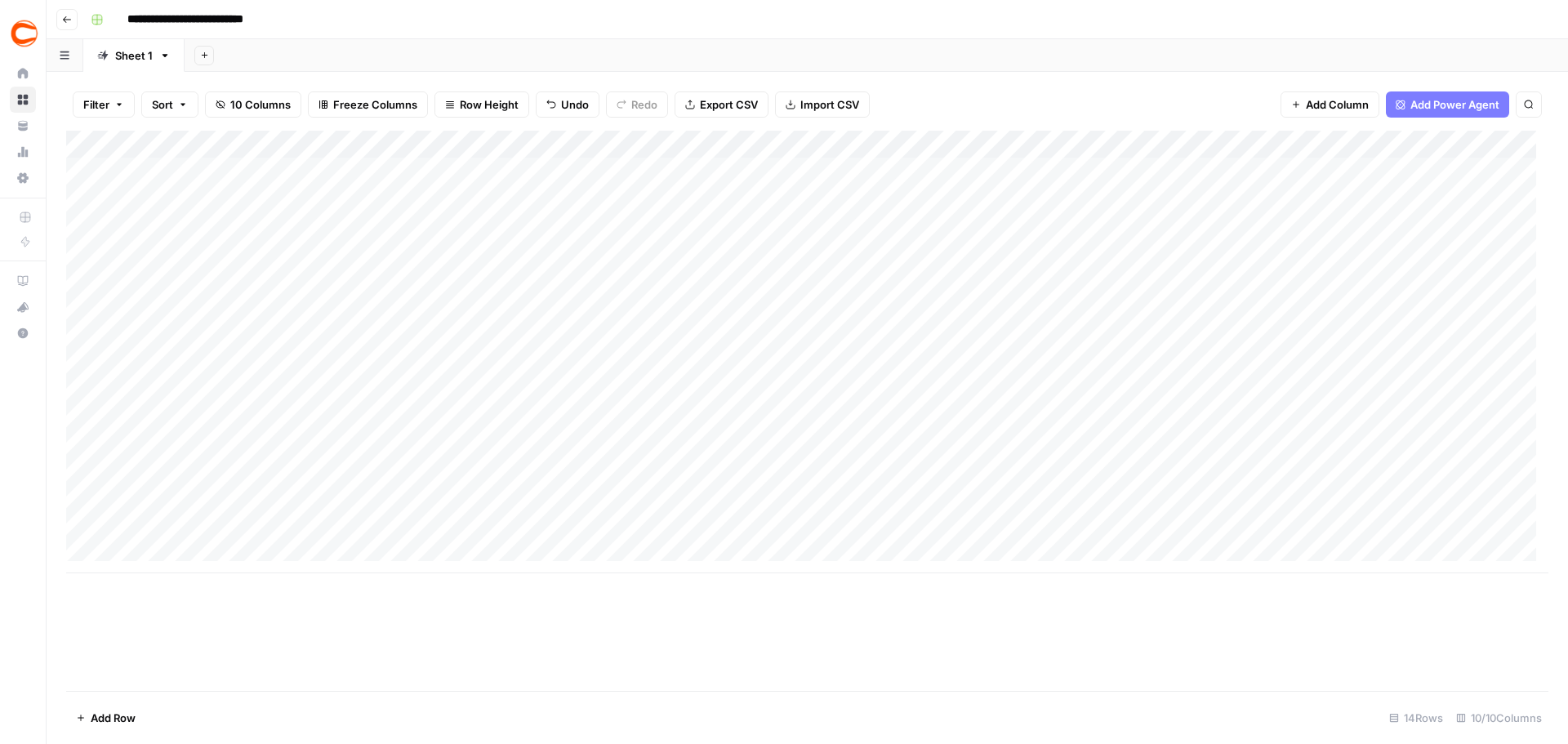
click at [1455, 169] on div "Add Column" at bounding box center [807, 351] width 1482 height 442
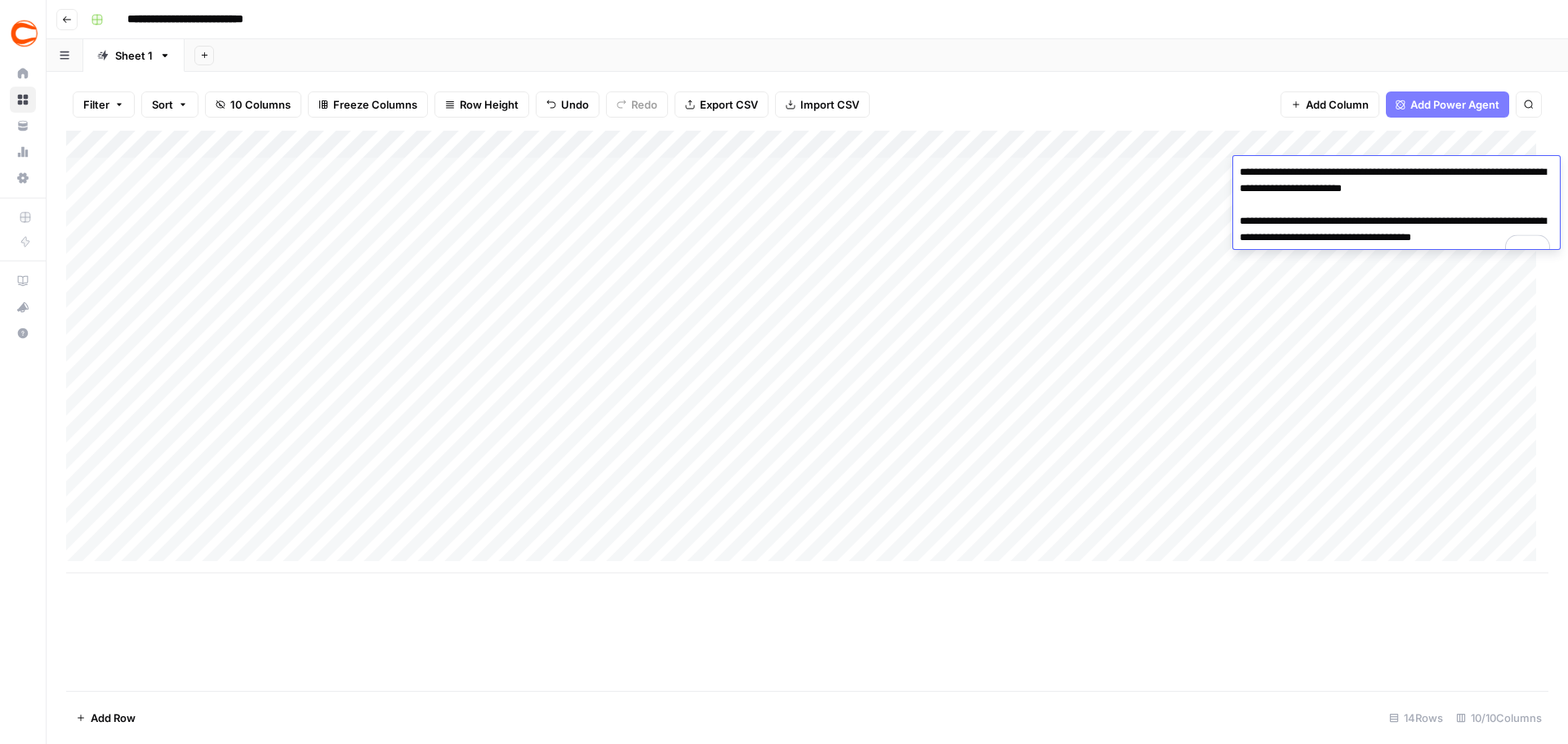
drag, startPoint x: 1491, startPoint y: 191, endPoint x: 1458, endPoint y: 191, distance: 33.0
click at [1458, 191] on textarea "**********" at bounding box center [1396, 212] width 327 height 104
click at [1179, 194] on div "Add Column" at bounding box center [807, 351] width 1482 height 442
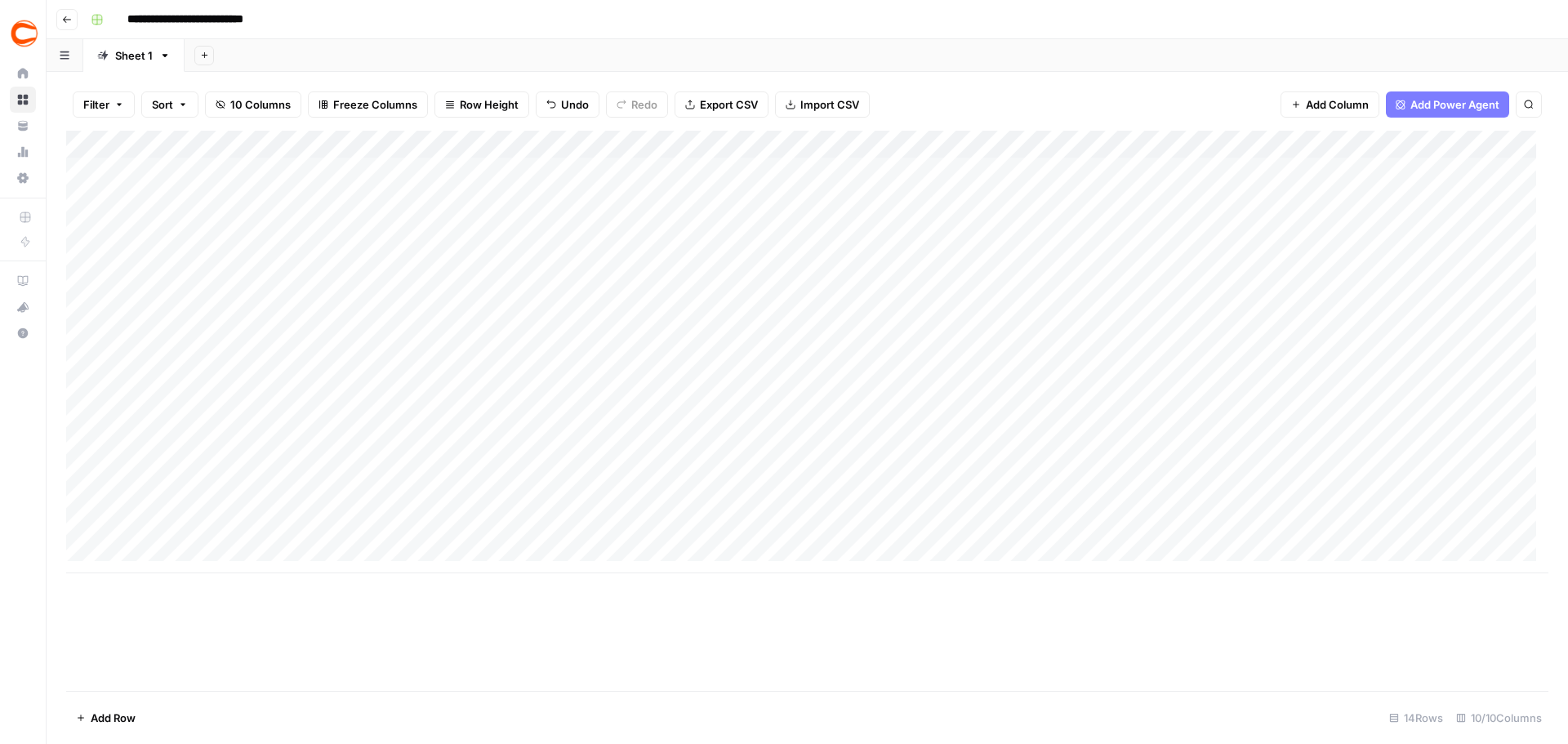
click at [1452, 194] on div "Add Column" at bounding box center [807, 351] width 1482 height 442
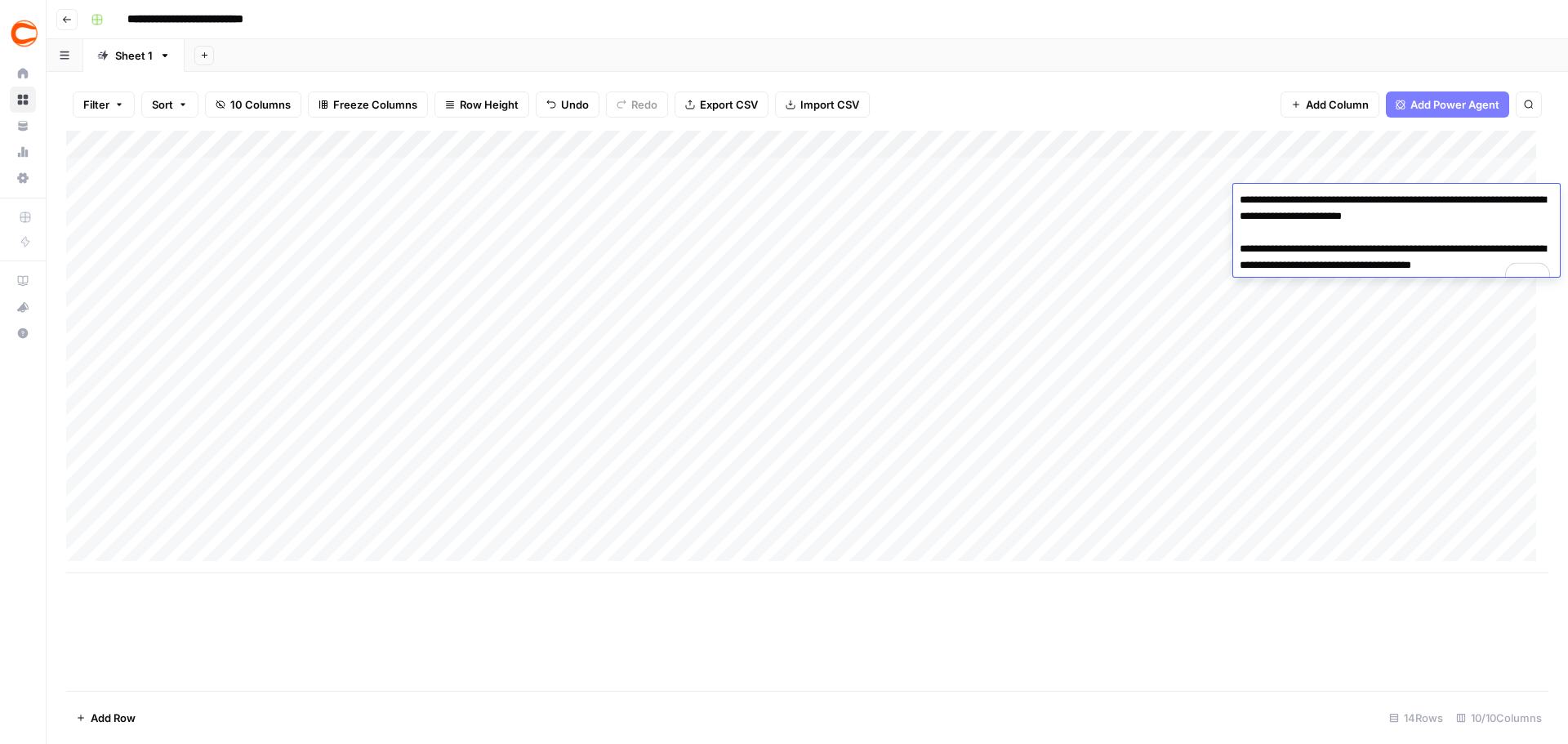
drag, startPoint x: 1489, startPoint y: 218, endPoint x: 1457, endPoint y: 217, distance: 32.0
click at [1457, 217] on textarea "**********" at bounding box center [1396, 240] width 327 height 104
click at [1495, 345] on div "Add Column" at bounding box center [807, 351] width 1482 height 442
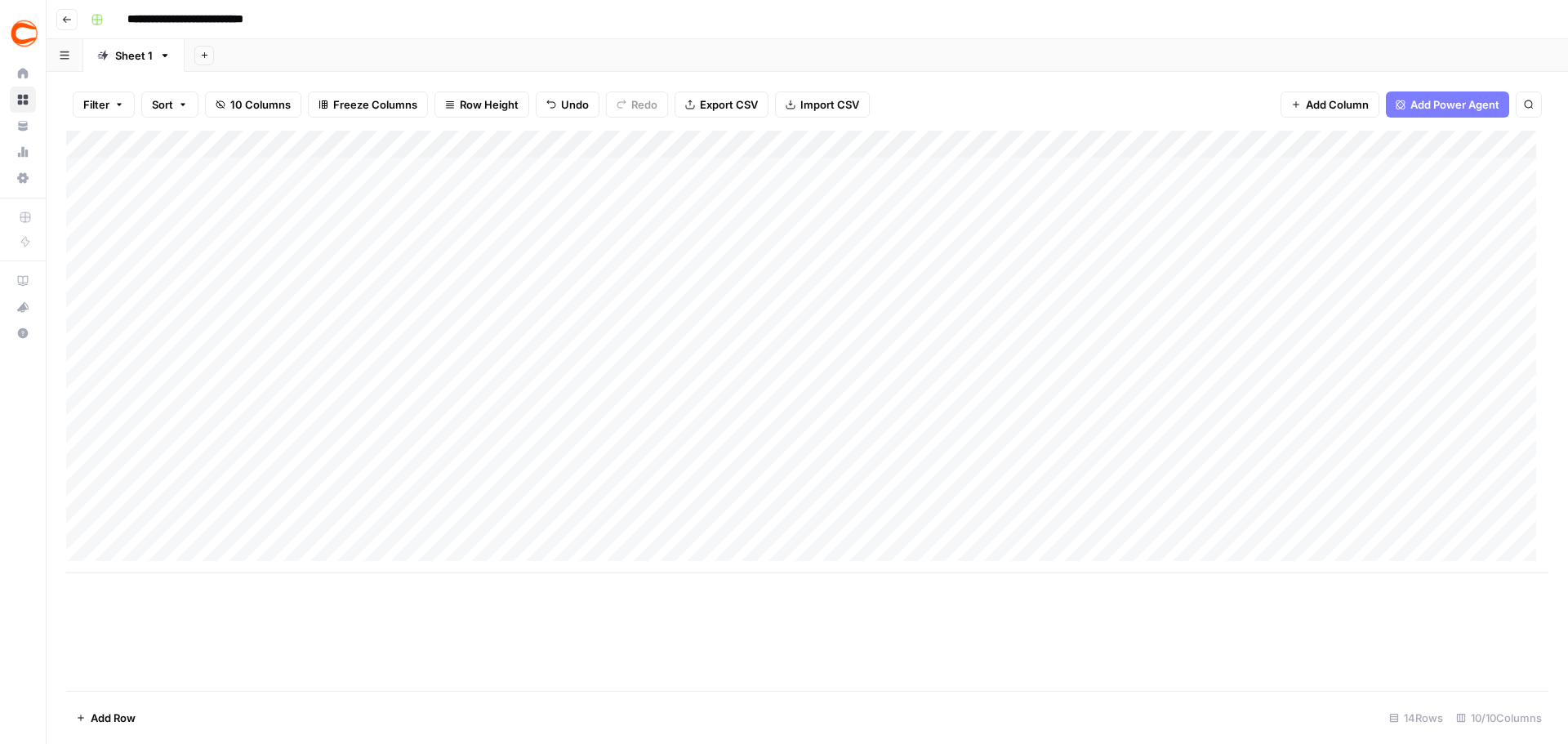
click at [1464, 226] on div "Add Column" at bounding box center [807, 351] width 1482 height 442
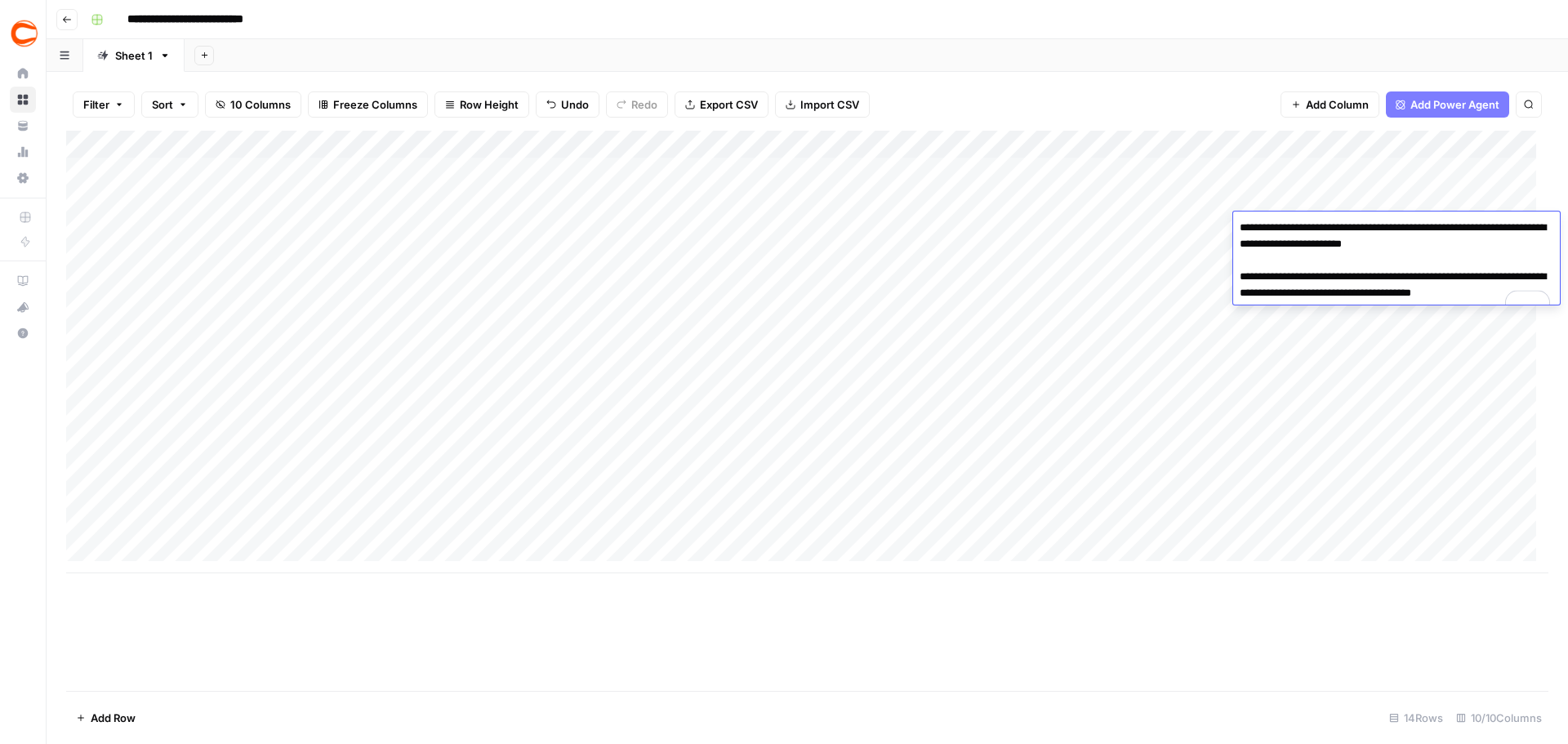
drag, startPoint x: 1490, startPoint y: 245, endPoint x: 1458, endPoint y: 243, distance: 32.1
click at [1458, 243] on textarea "**********" at bounding box center [1396, 268] width 327 height 104
click at [1226, 260] on div "Add Column" at bounding box center [807, 351] width 1482 height 442
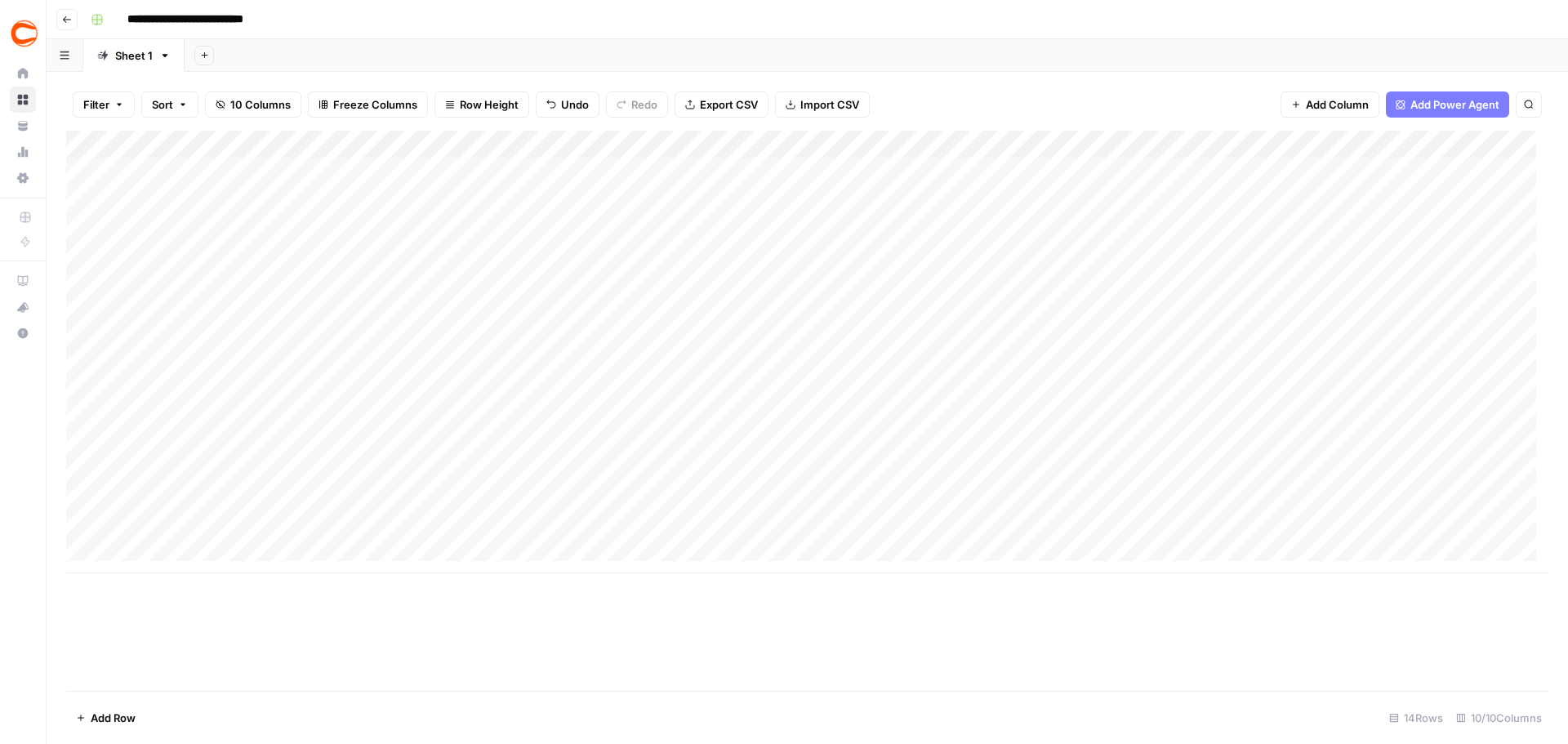
click at [1436, 256] on div "Add Column" at bounding box center [807, 351] width 1482 height 442
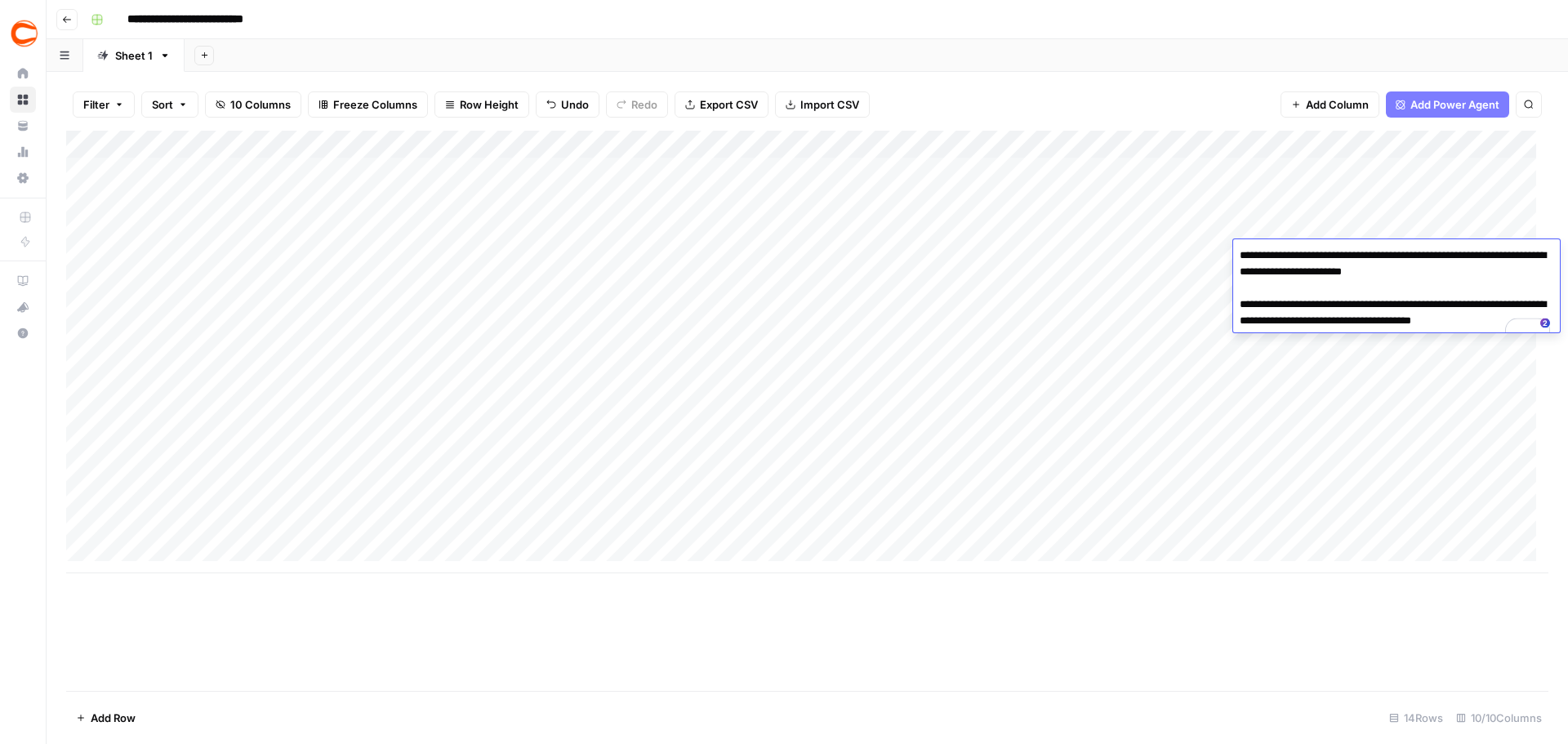
drag, startPoint x: 1505, startPoint y: 266, endPoint x: 1457, endPoint y: 266, distance: 48.0
click at [1457, 266] on textarea "**********" at bounding box center [1396, 296] width 327 height 104
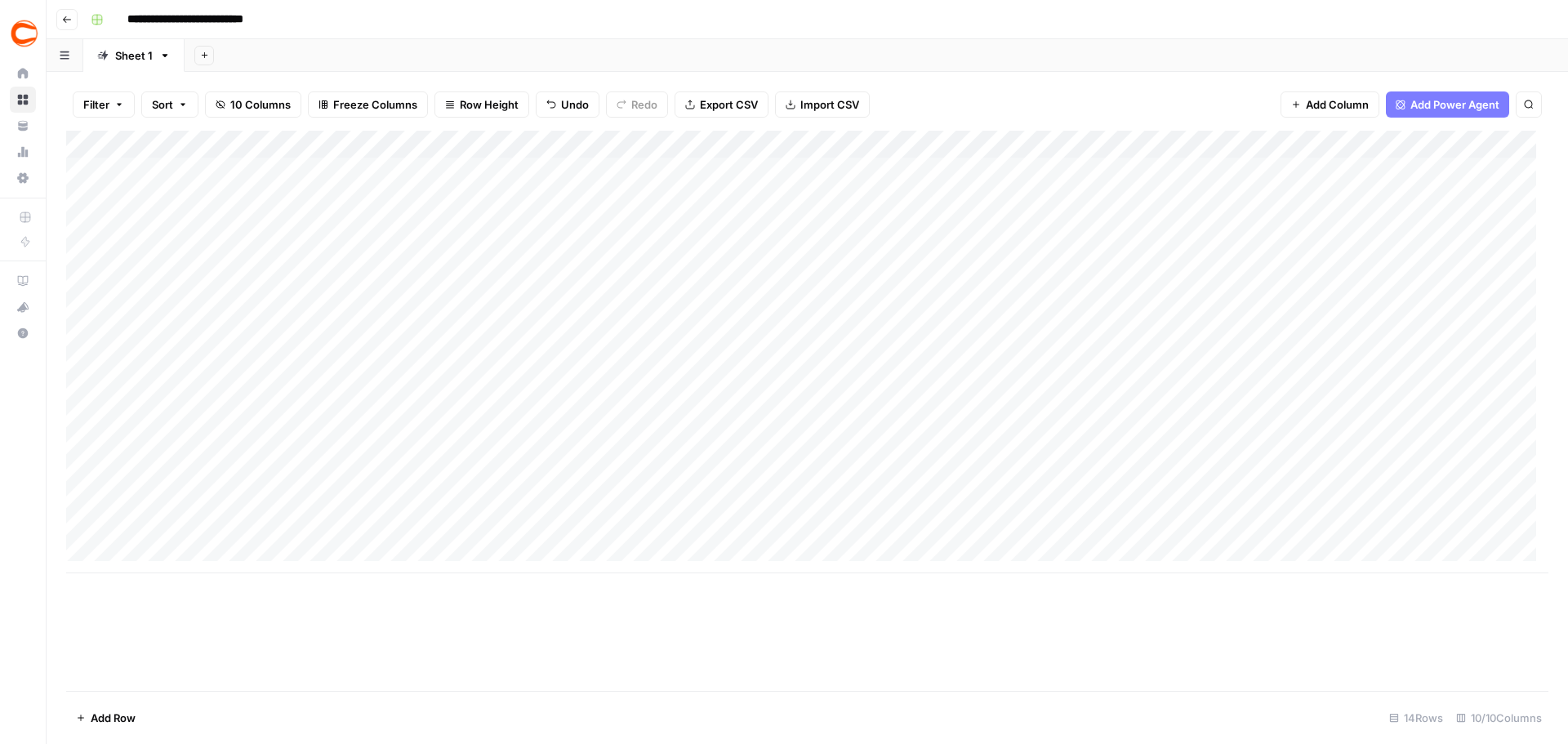
click at [1450, 417] on div "Add Column" at bounding box center [807, 351] width 1482 height 442
click at [1490, 417] on div "Add Column" at bounding box center [807, 351] width 1482 height 442
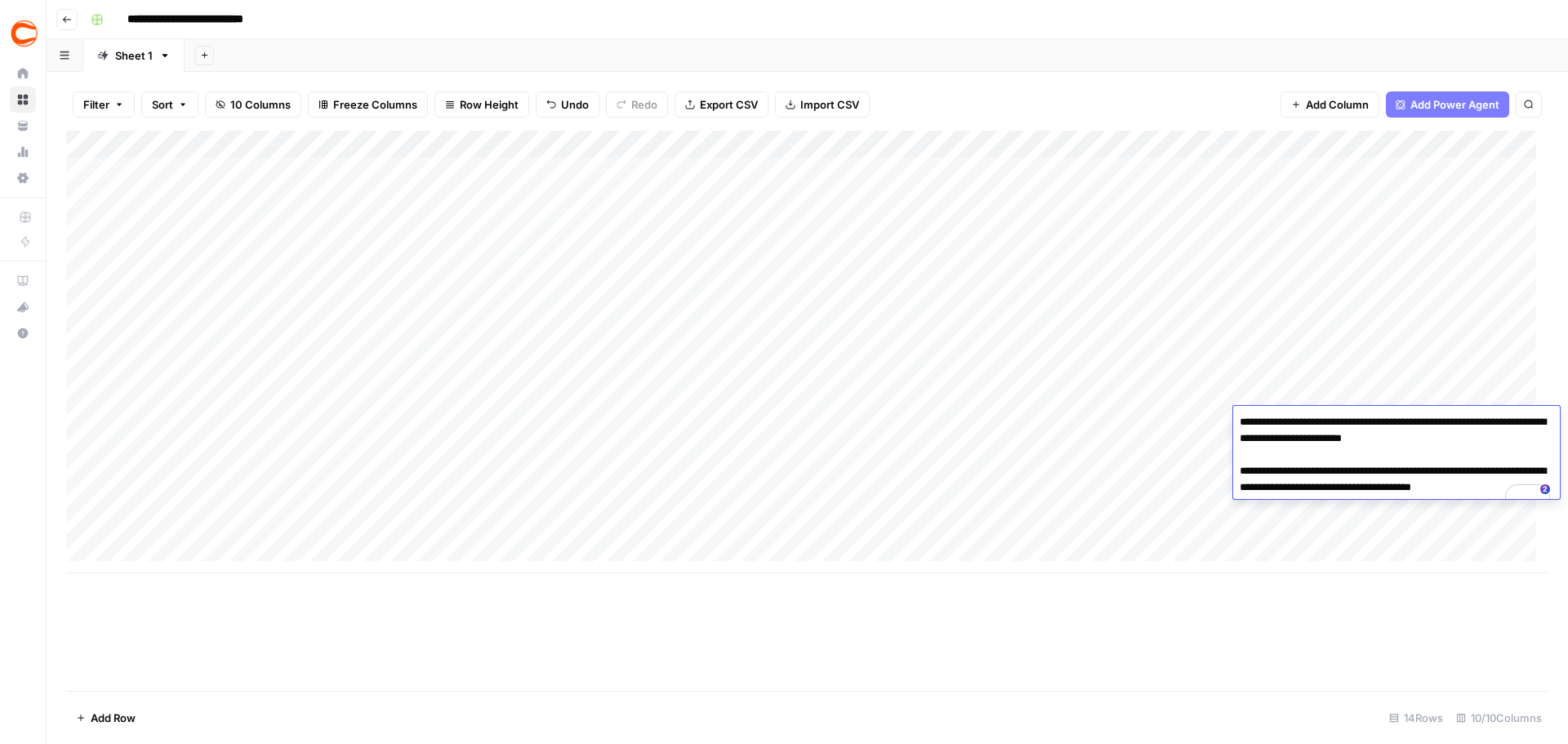
drag, startPoint x: 1490, startPoint y: 442, endPoint x: 1459, endPoint y: 442, distance: 31.0
click at [1459, 442] on textarea "**********" at bounding box center [1396, 462] width 327 height 104
click at [1514, 307] on div "Add Column" at bounding box center [807, 351] width 1482 height 442
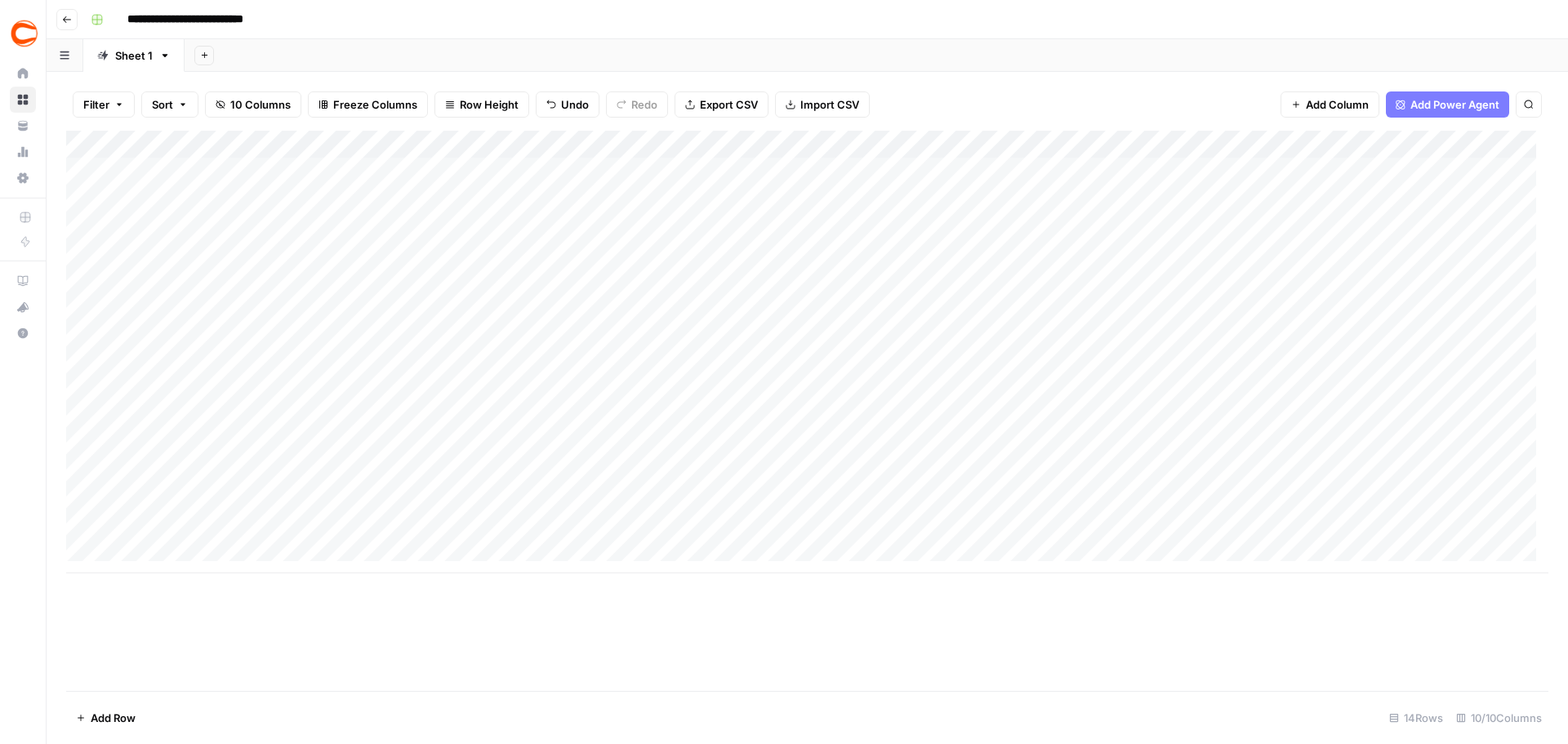
click at [1514, 307] on div "Add Column" at bounding box center [807, 351] width 1482 height 442
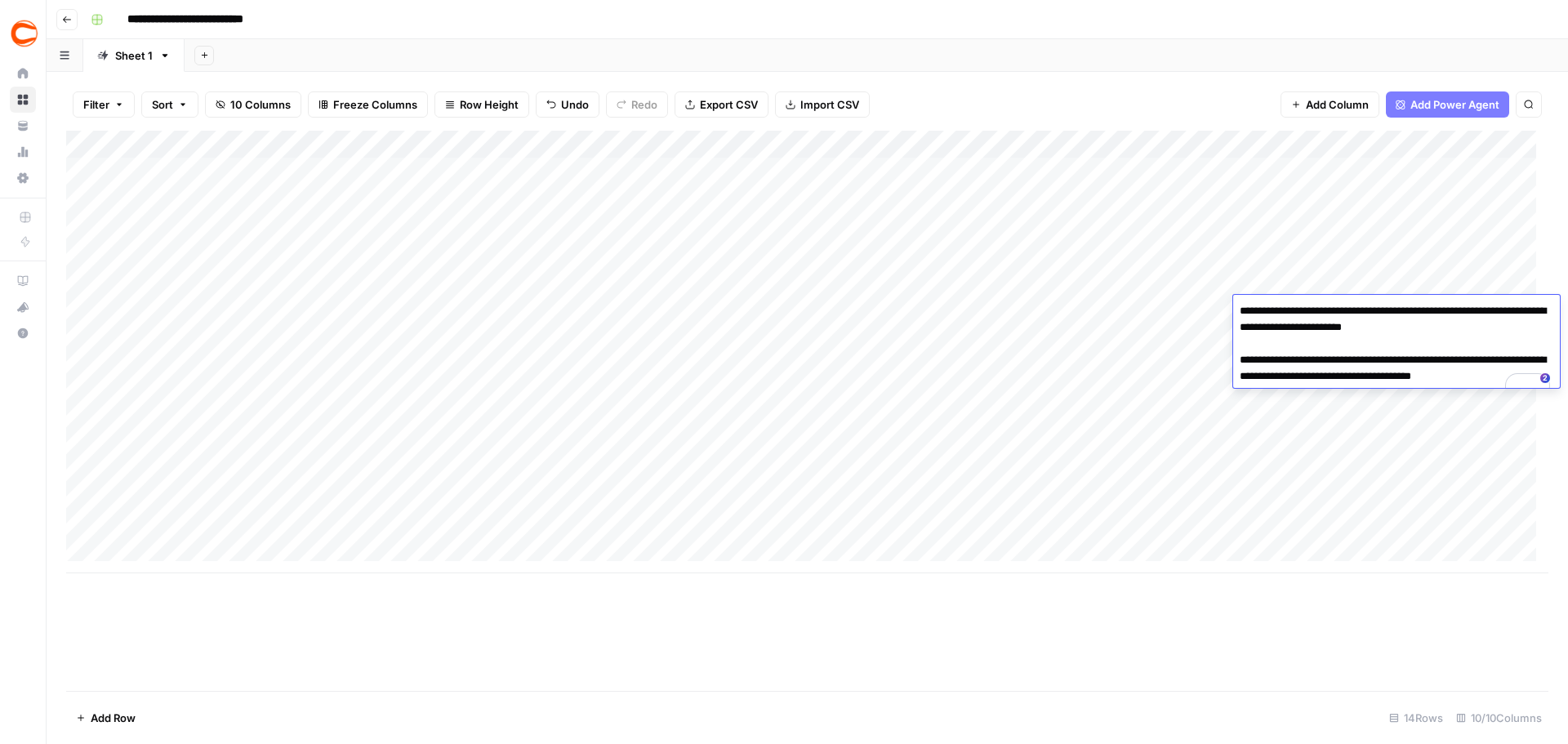
drag, startPoint x: 1488, startPoint y: 330, endPoint x: 1458, endPoint y: 329, distance: 30.0
click at [1458, 329] on textarea "**********" at bounding box center [1396, 351] width 327 height 104
click at [1208, 339] on div "Add Column" at bounding box center [807, 351] width 1482 height 442
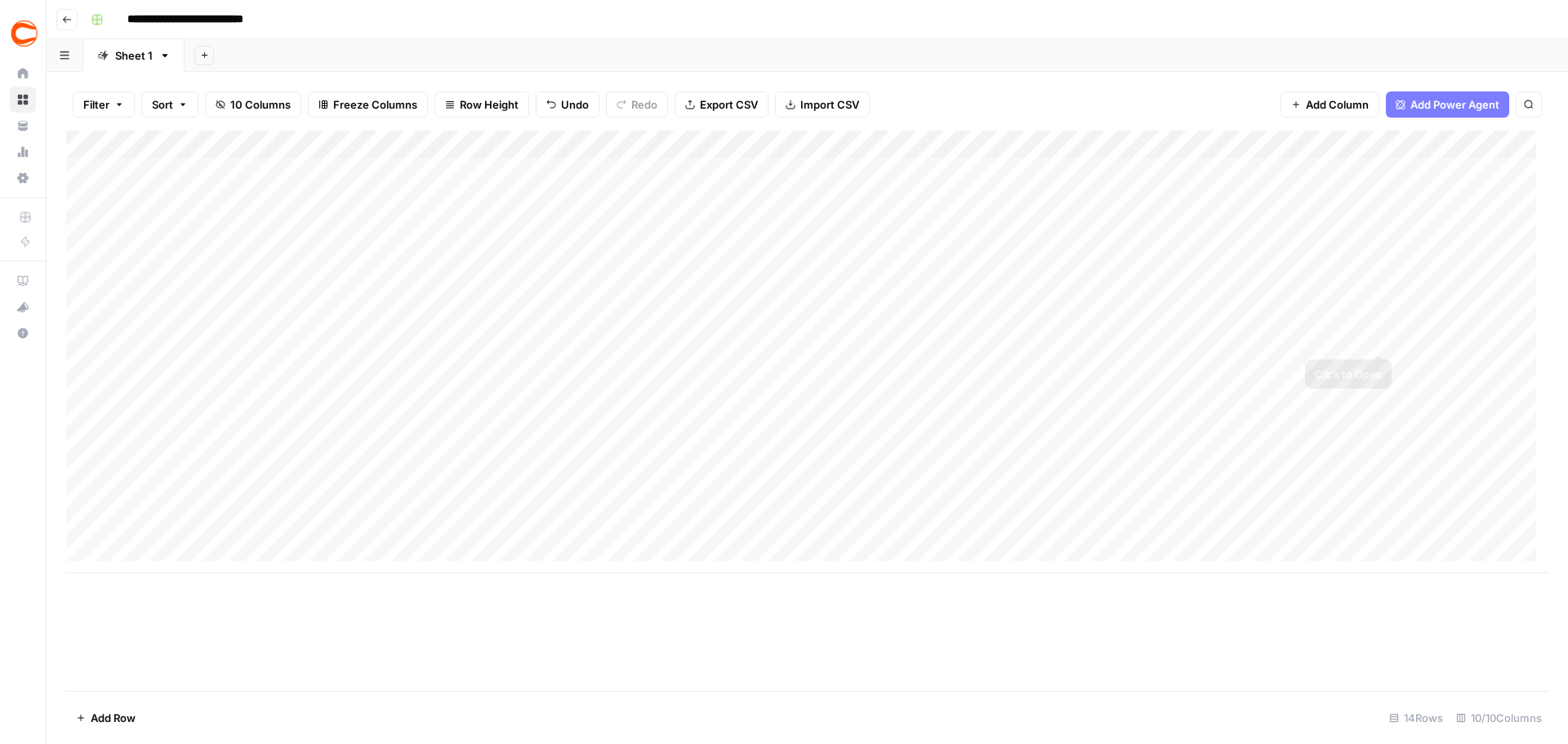
click at [1466, 337] on div "Add Column" at bounding box center [807, 351] width 1482 height 442
click at [1494, 341] on div "Add Column" at bounding box center [807, 351] width 1482 height 442
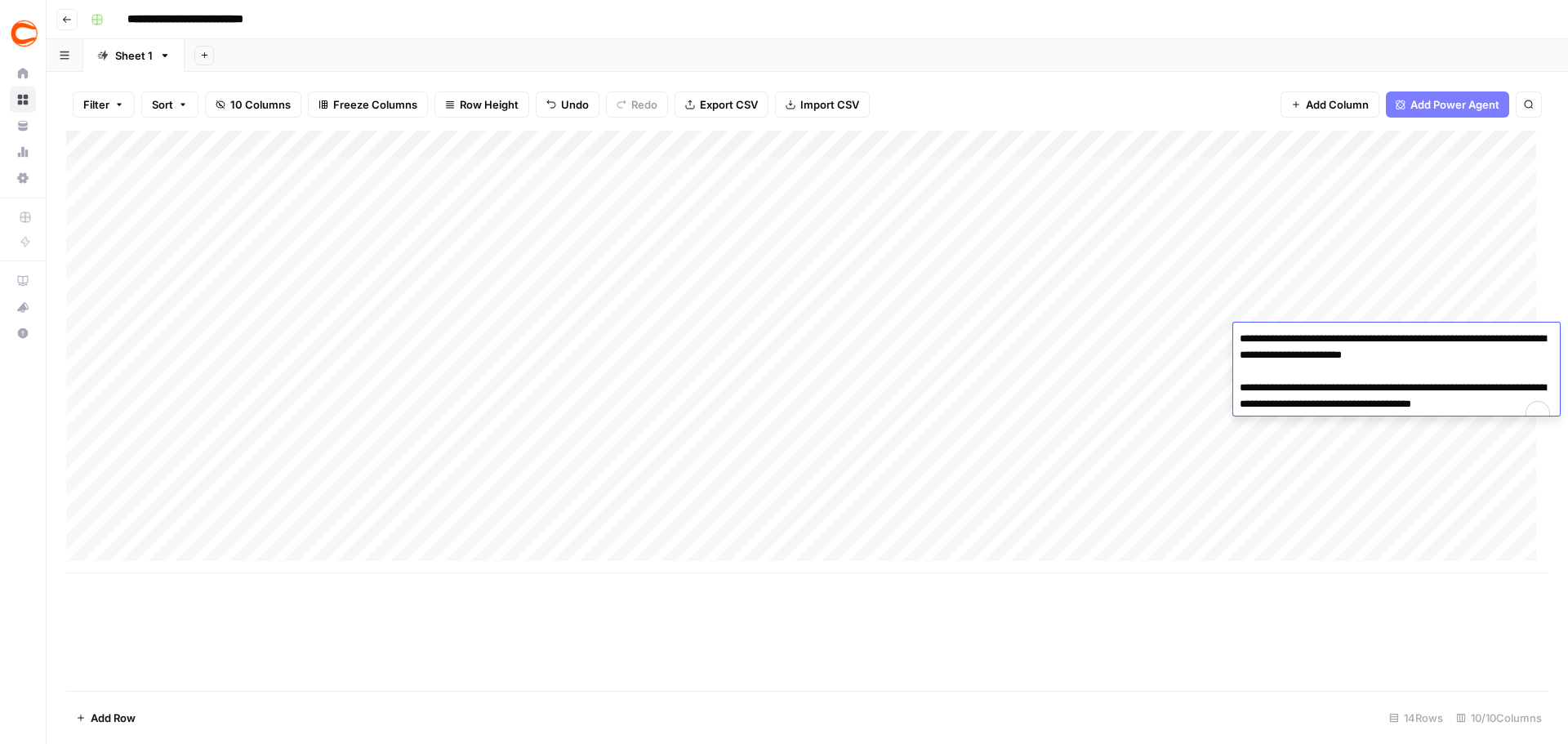
click at [1494, 341] on textarea "**********" at bounding box center [1396, 380] width 327 height 104
drag, startPoint x: 1486, startPoint y: 353, endPoint x: 1458, endPoint y: 353, distance: 28.0
click at [1458, 353] on textarea "**********" at bounding box center [1396, 380] width 327 height 104
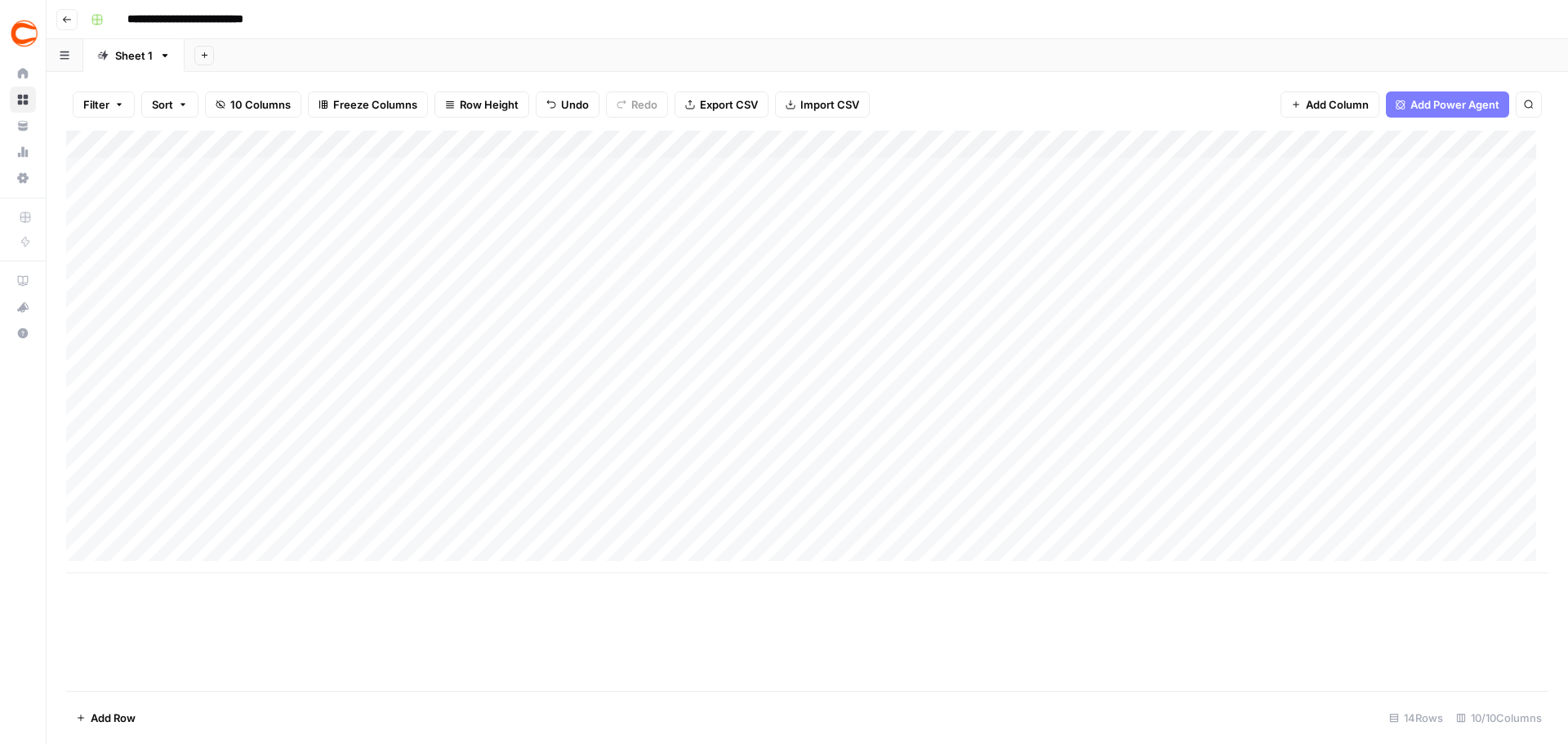
click at [1207, 364] on div "Add Column" at bounding box center [807, 351] width 1482 height 442
click at [1442, 364] on div "Add Column" at bounding box center [807, 351] width 1482 height 442
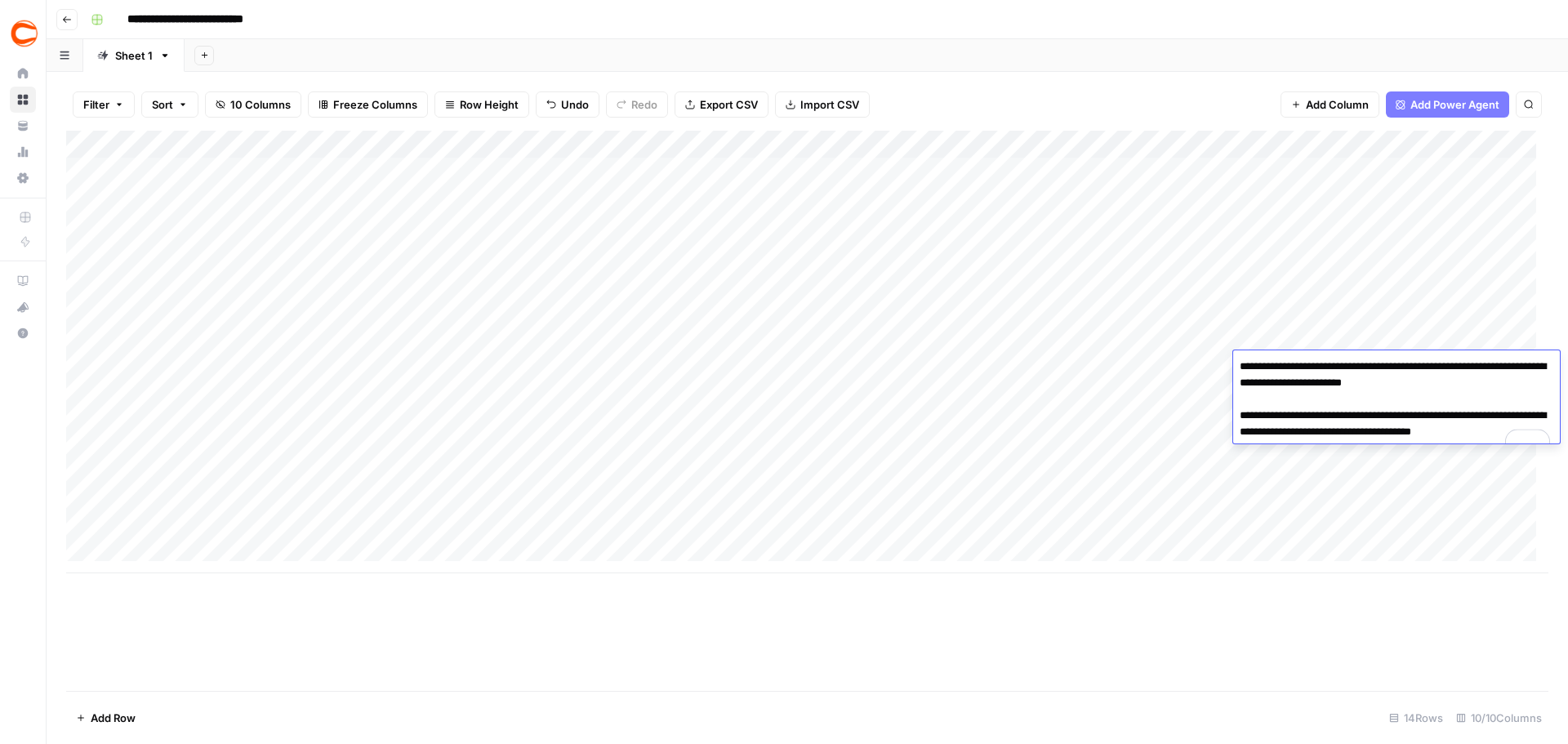
drag, startPoint x: 1487, startPoint y: 385, endPoint x: 1457, endPoint y: 382, distance: 30.1
click at [1457, 382] on textarea "**********" at bounding box center [1396, 407] width 327 height 104
click at [1491, 332] on div "Add Column" at bounding box center [807, 351] width 1482 height 442
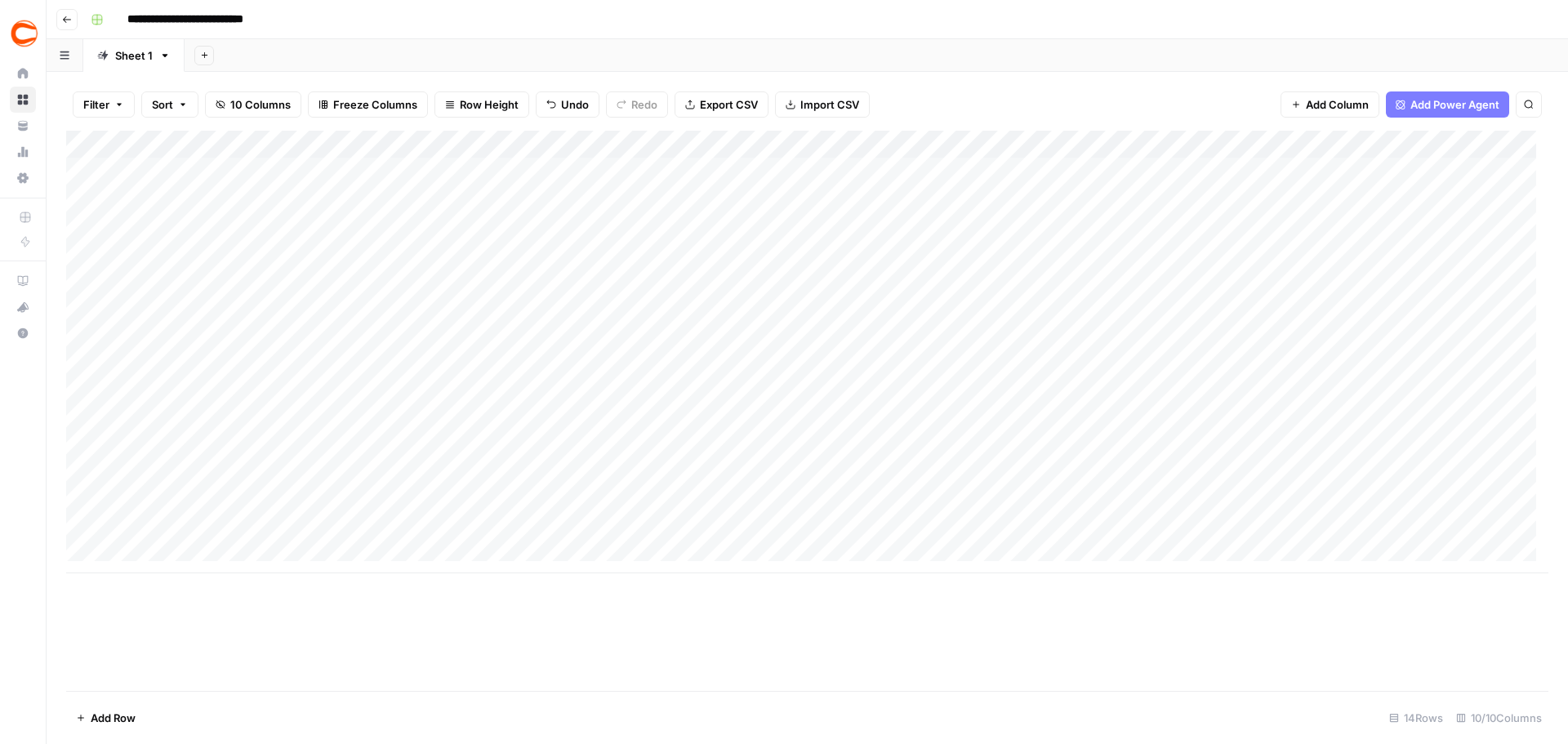
click at [1484, 388] on div "Add Column" at bounding box center [807, 351] width 1482 height 442
